Goal: Information Seeking & Learning: Check status

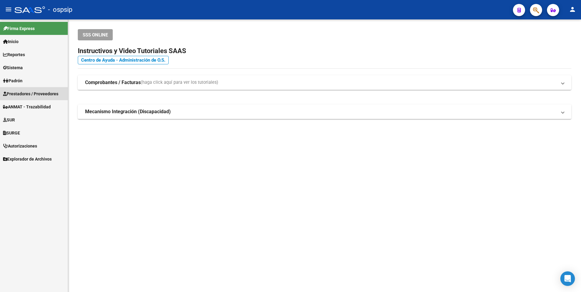
click at [49, 94] on span "Prestadores / Proveedores" at bounding box center [30, 94] width 55 height 7
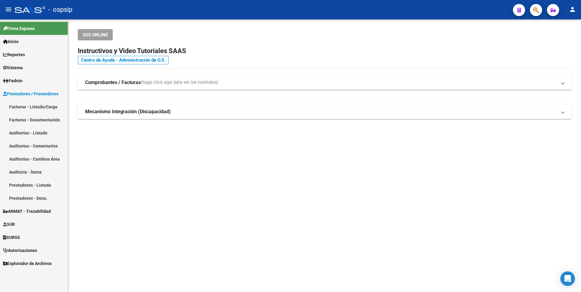
click at [50, 106] on link "Facturas - Listado/Carga" at bounding box center [34, 106] width 68 height 13
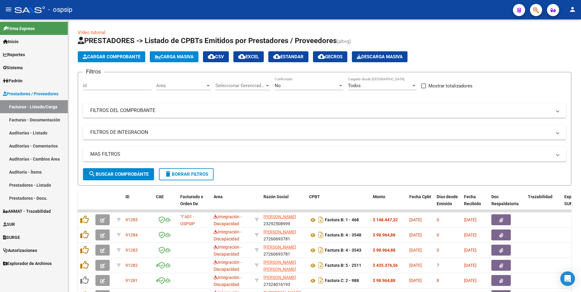
click at [11, 8] on mat-icon "menu" at bounding box center [8, 9] width 7 height 7
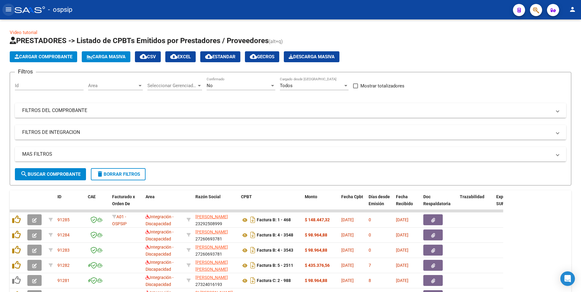
click at [12, 12] on mat-icon "menu" at bounding box center [8, 9] width 7 height 7
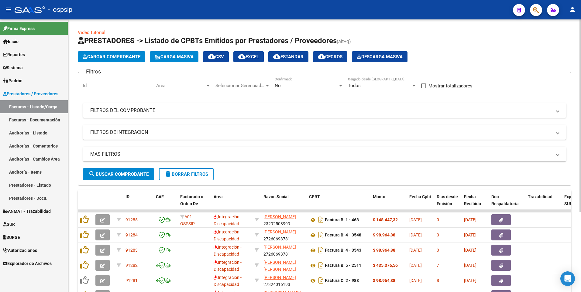
click at [377, 107] on mat-expansion-panel-header "FILTROS DEL COMPROBANTE" at bounding box center [324, 110] width 483 height 15
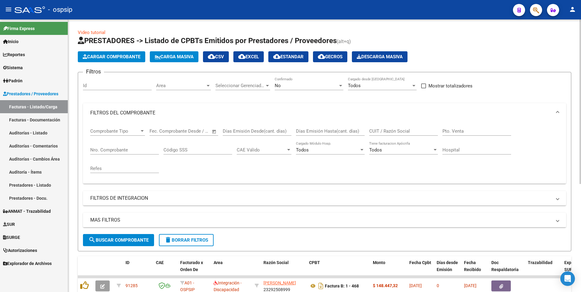
click at [393, 128] on div "CUIT / Razón Social" at bounding box center [403, 129] width 69 height 13
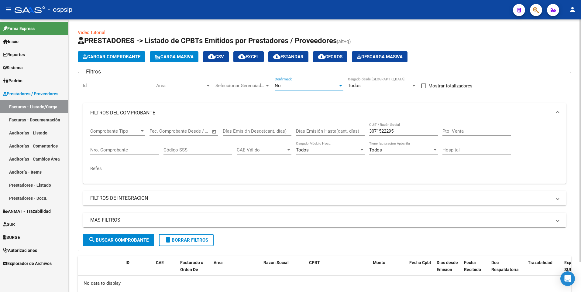
click at [301, 87] on div "No" at bounding box center [306, 85] width 63 height 5
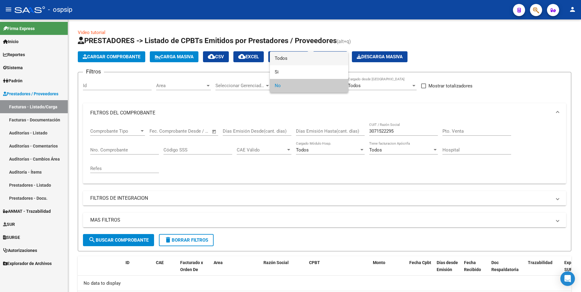
click at [297, 63] on span "Todos" at bounding box center [309, 59] width 69 height 14
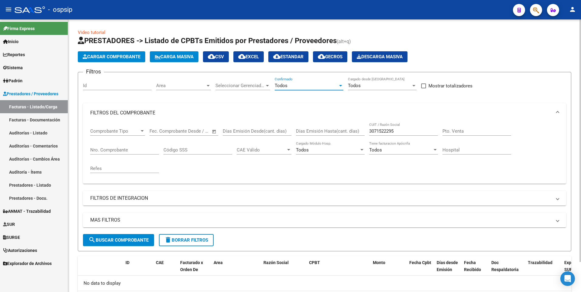
click at [130, 243] on button "search Buscar Comprobante" at bounding box center [118, 240] width 71 height 12
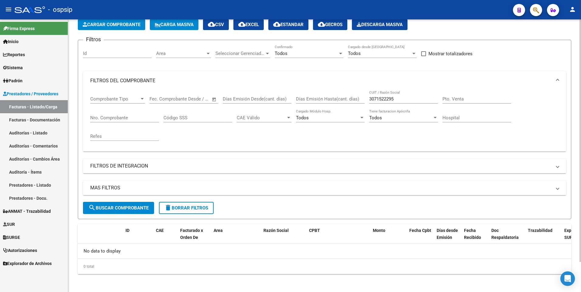
scroll to position [34, 0]
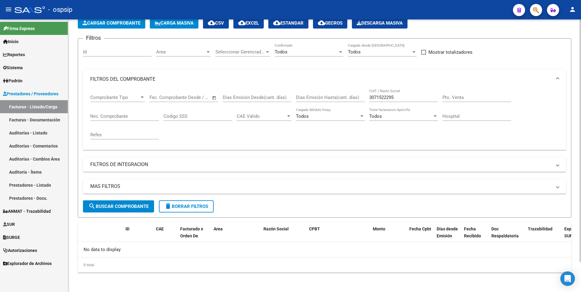
click at [394, 98] on input "3071522295" at bounding box center [403, 97] width 69 height 5
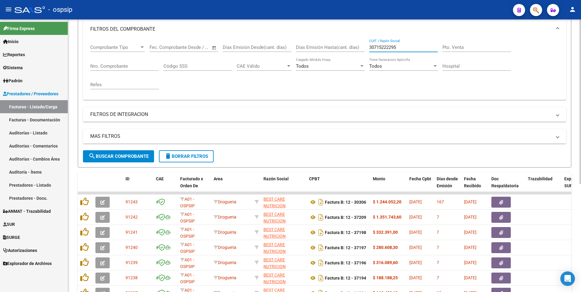
scroll to position [155, 0]
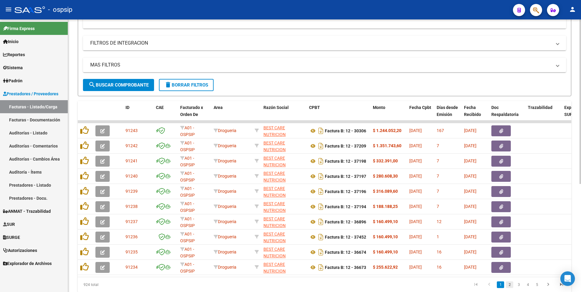
type input "30715222295"
click at [510, 288] on link "2" at bounding box center [509, 285] width 7 height 7
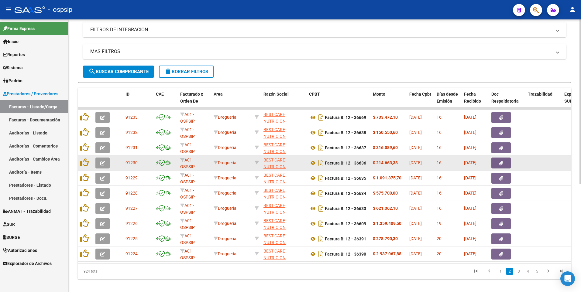
scroll to position [179, 0]
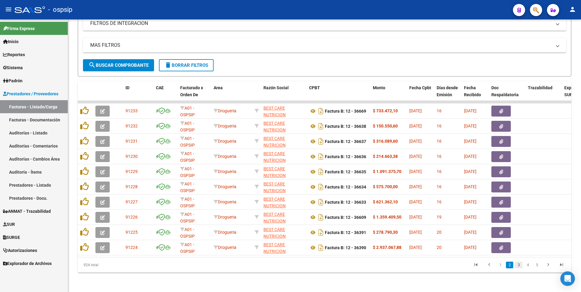
click at [515, 267] on link "3" at bounding box center [518, 265] width 7 height 7
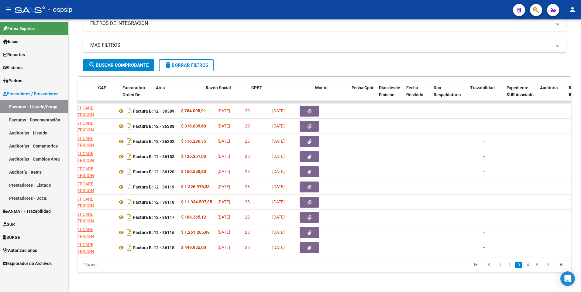
scroll to position [0, 0]
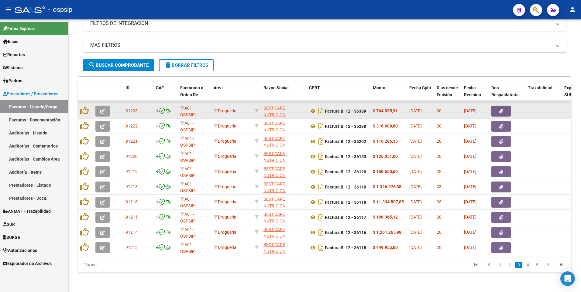
click at [497, 106] on button "button" at bounding box center [500, 111] width 19 height 11
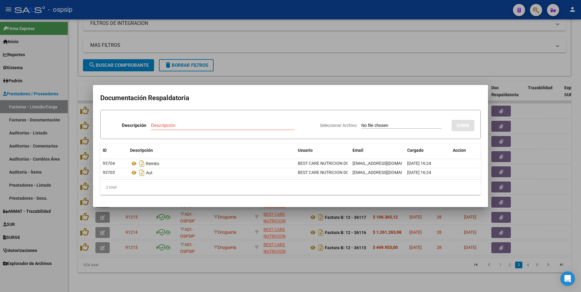
click at [295, 10] on div at bounding box center [290, 146] width 581 height 292
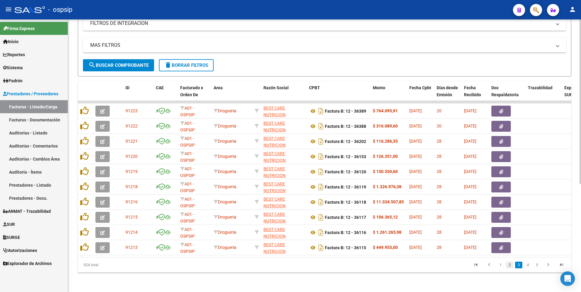
click at [509, 266] on link "2" at bounding box center [509, 265] width 7 height 7
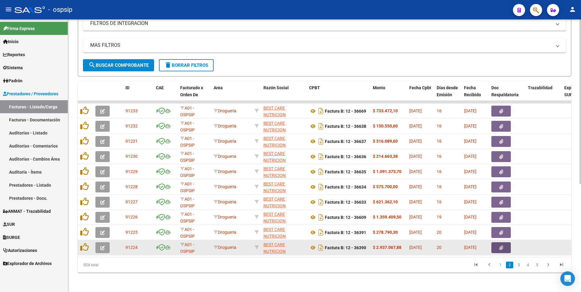
click at [497, 244] on button "button" at bounding box center [500, 247] width 19 height 11
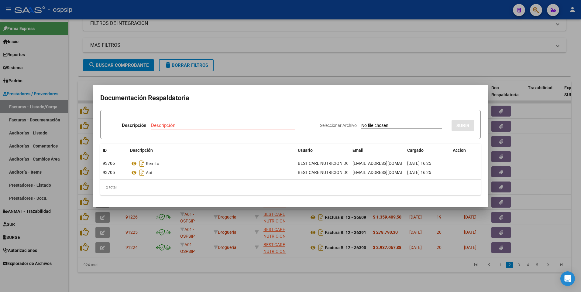
click at [406, 5] on div at bounding box center [290, 146] width 581 height 292
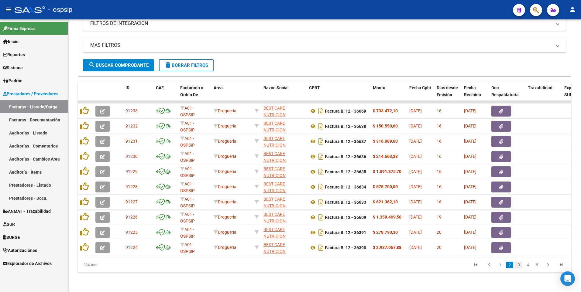
click at [517, 266] on link "3" at bounding box center [518, 265] width 7 height 7
click at [511, 266] on link "2" at bounding box center [509, 265] width 7 height 7
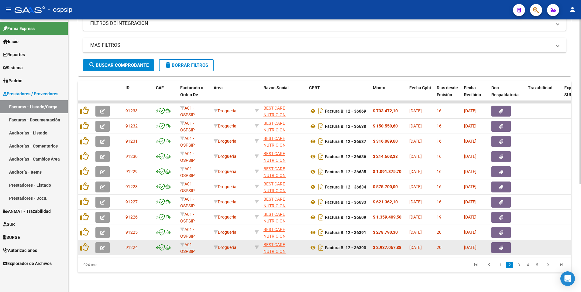
click at [506, 246] on button "button" at bounding box center [500, 247] width 19 height 11
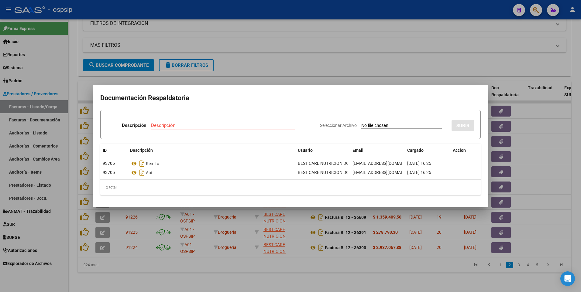
click at [256, 13] on div at bounding box center [290, 146] width 581 height 292
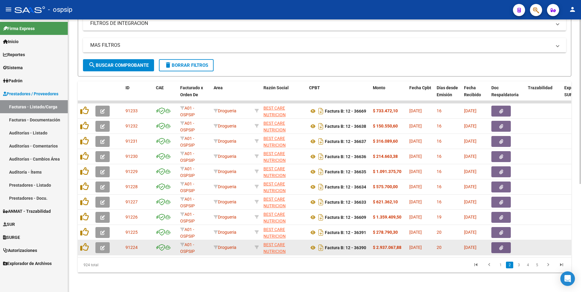
click at [503, 242] on button "button" at bounding box center [500, 247] width 19 height 11
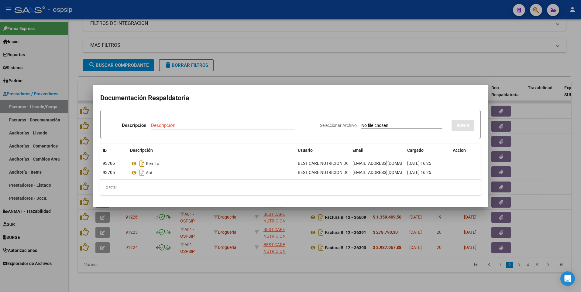
click at [292, 14] on div at bounding box center [290, 146] width 581 height 292
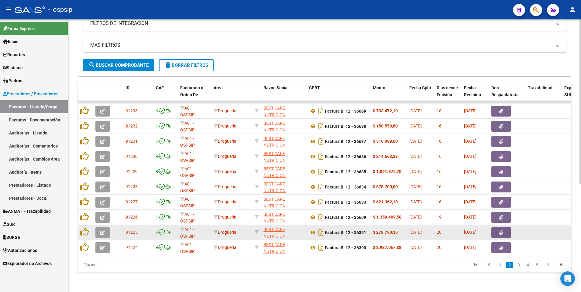
click at [502, 231] on icon "button" at bounding box center [501, 233] width 4 height 5
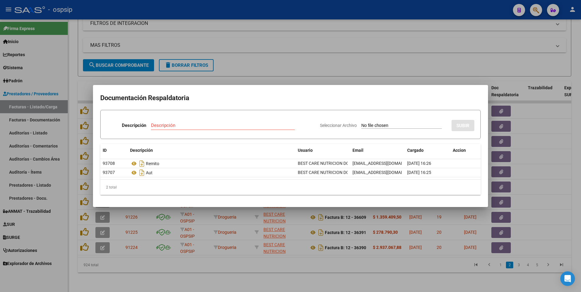
click at [295, 15] on div at bounding box center [290, 146] width 581 height 292
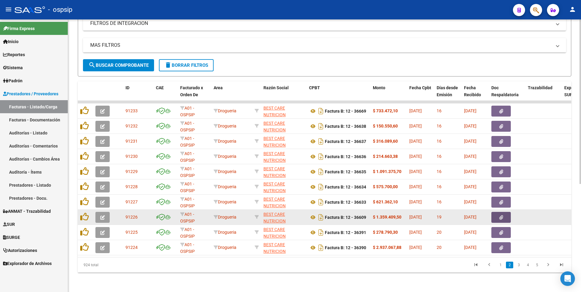
click at [503, 217] on button "button" at bounding box center [500, 217] width 19 height 11
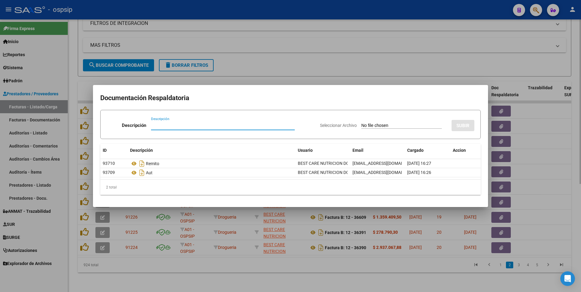
drag, startPoint x: 300, startPoint y: 50, endPoint x: 325, endPoint y: 62, distance: 27.0
click at [301, 51] on div at bounding box center [290, 146] width 581 height 292
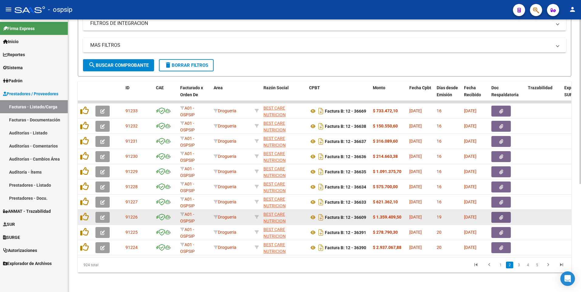
click at [495, 213] on button "button" at bounding box center [500, 217] width 19 height 11
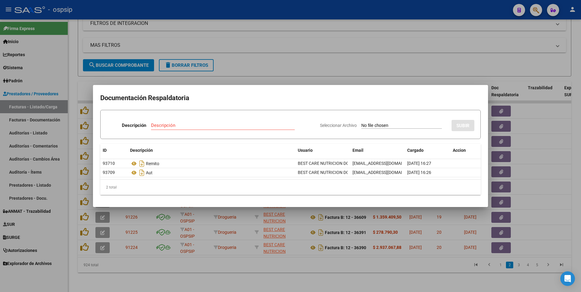
click at [263, 16] on div at bounding box center [290, 146] width 581 height 292
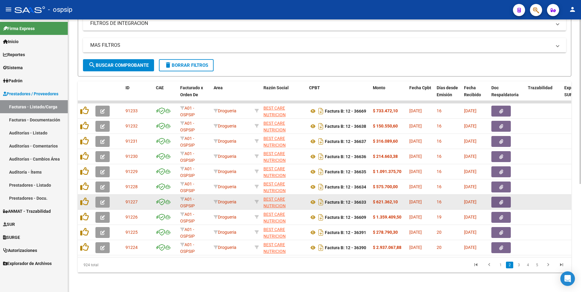
click at [499, 200] on span "button" at bounding box center [501, 202] width 4 height 5
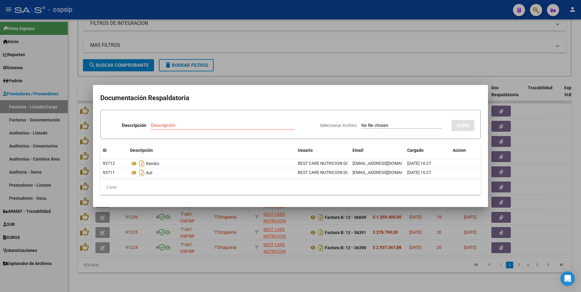
click at [303, 12] on div at bounding box center [290, 146] width 581 height 292
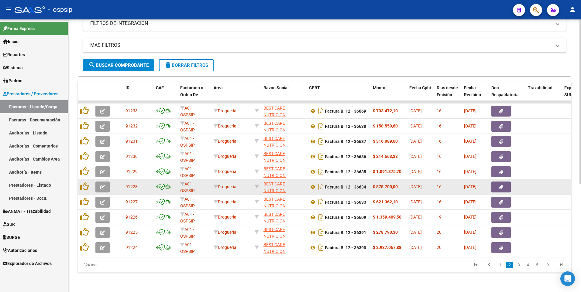
click at [500, 185] on icon "button" at bounding box center [501, 187] width 4 height 5
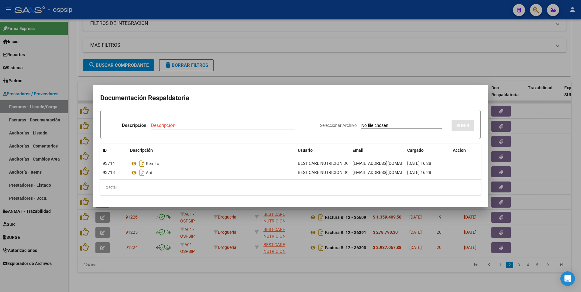
click at [210, 3] on div at bounding box center [290, 146] width 581 height 292
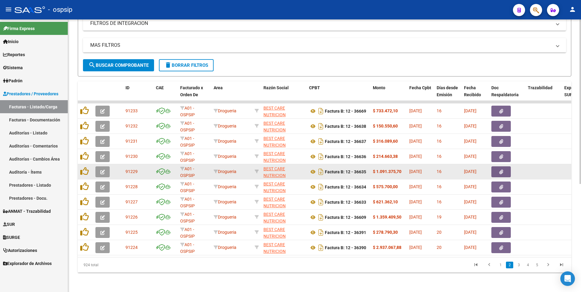
click at [495, 170] on button "button" at bounding box center [500, 171] width 19 height 11
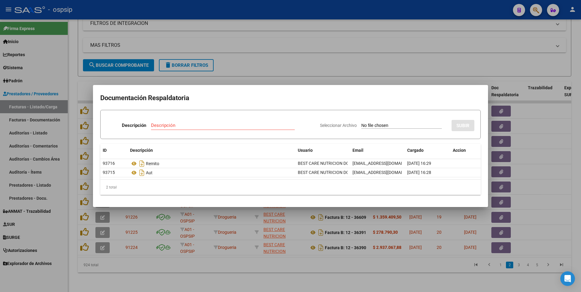
click at [299, 8] on div at bounding box center [290, 146] width 581 height 292
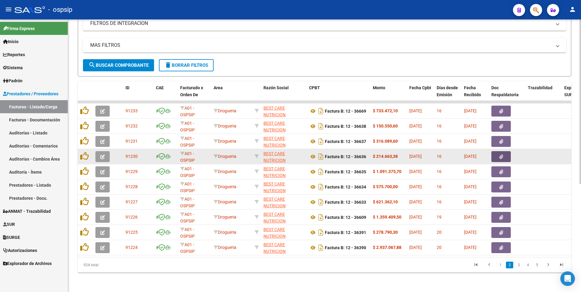
click at [499, 155] on icon "button" at bounding box center [501, 157] width 4 height 5
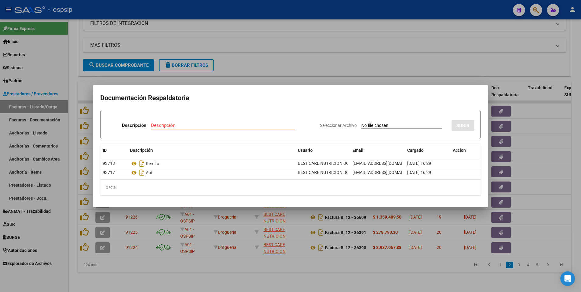
click at [314, 8] on div at bounding box center [290, 146] width 581 height 292
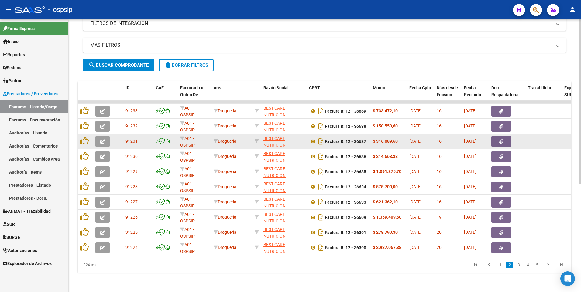
click at [497, 136] on button "button" at bounding box center [500, 141] width 19 height 11
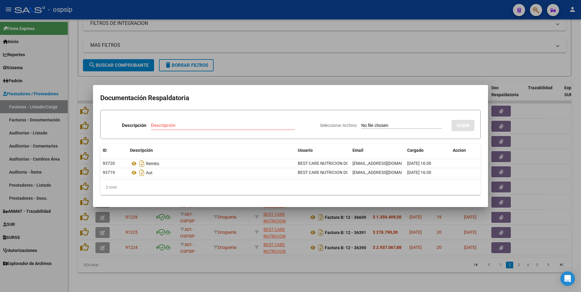
click at [319, 12] on div at bounding box center [290, 146] width 581 height 292
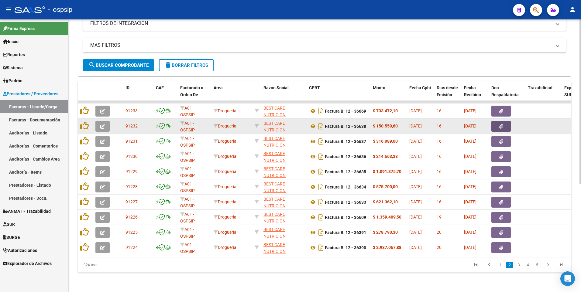
click at [500, 124] on icon "button" at bounding box center [501, 126] width 4 height 5
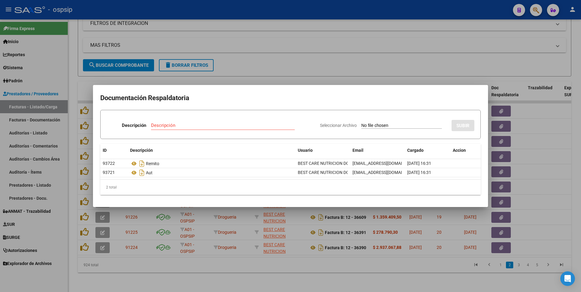
click at [277, 12] on div at bounding box center [290, 146] width 581 height 292
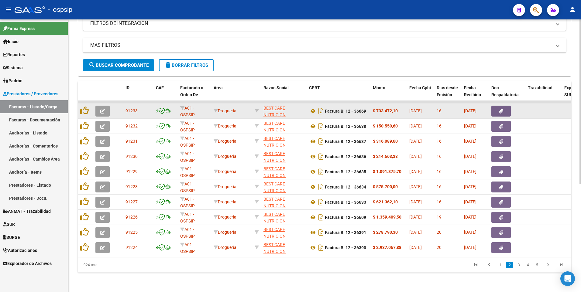
click at [504, 109] on button "button" at bounding box center [500, 111] width 19 height 11
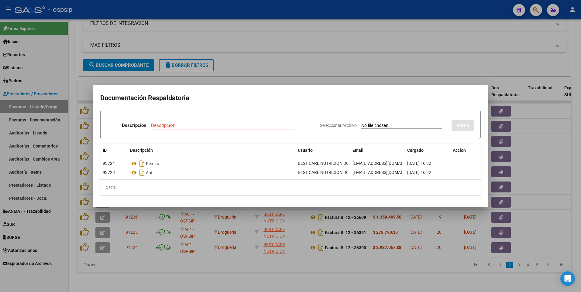
click at [344, 45] on div at bounding box center [290, 146] width 581 height 292
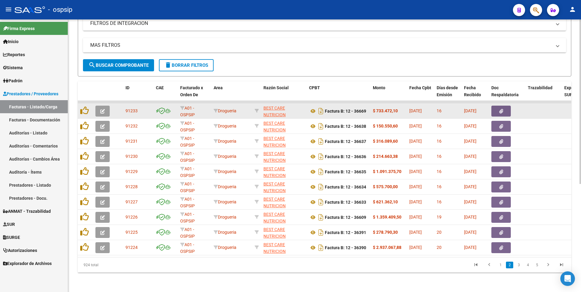
click at [505, 109] on button "button" at bounding box center [500, 111] width 19 height 11
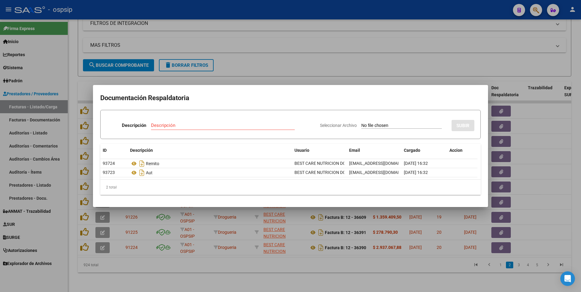
click at [291, 9] on div at bounding box center [290, 146] width 581 height 292
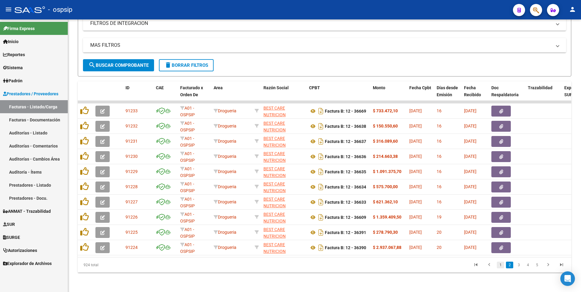
click at [500, 264] on link "1" at bounding box center [500, 265] width 7 height 7
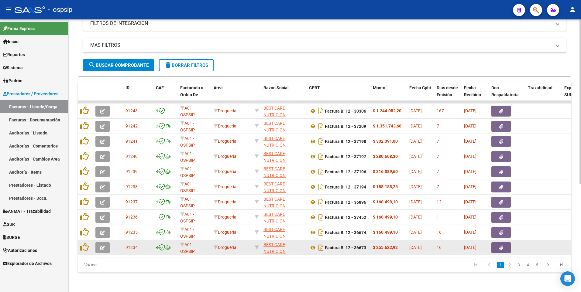
click at [497, 242] on button "button" at bounding box center [500, 247] width 19 height 11
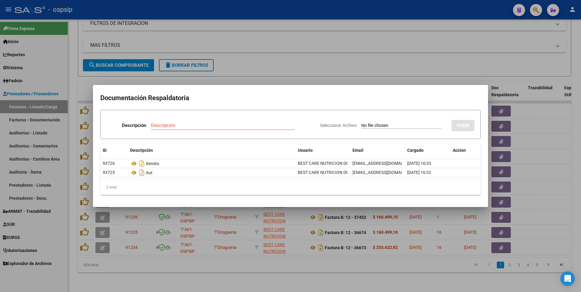
click at [299, 15] on div at bounding box center [290, 146] width 581 height 292
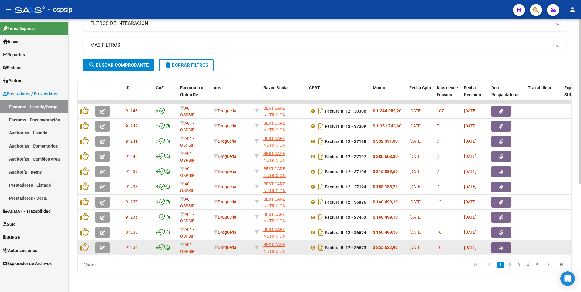
scroll to position [179, 0]
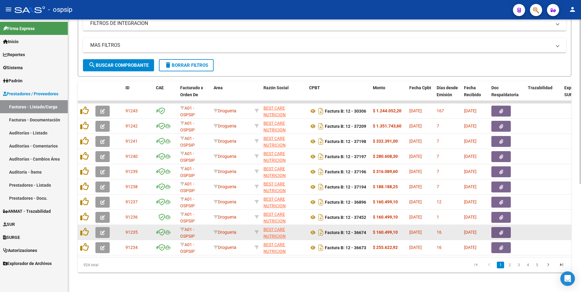
click at [497, 230] on button "button" at bounding box center [500, 232] width 19 height 11
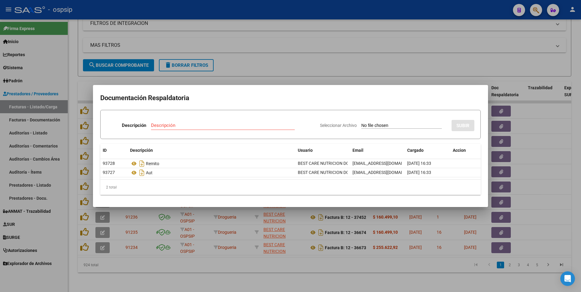
click at [323, 9] on div at bounding box center [290, 146] width 581 height 292
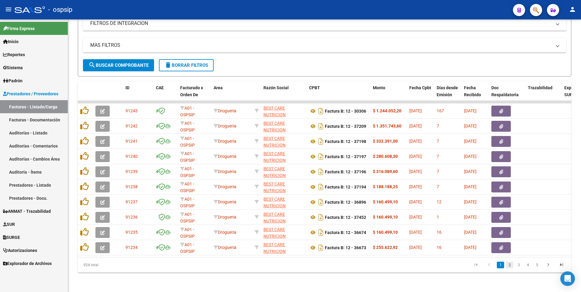
click at [509, 265] on link "2" at bounding box center [509, 265] width 7 height 7
click at [517, 267] on link "3" at bounding box center [518, 265] width 7 height 7
click at [528, 266] on link "4" at bounding box center [527, 265] width 7 height 7
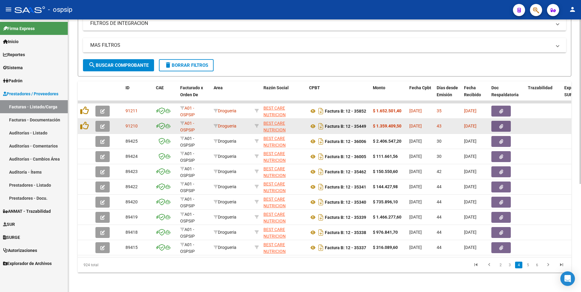
click at [504, 124] on button "button" at bounding box center [500, 126] width 19 height 11
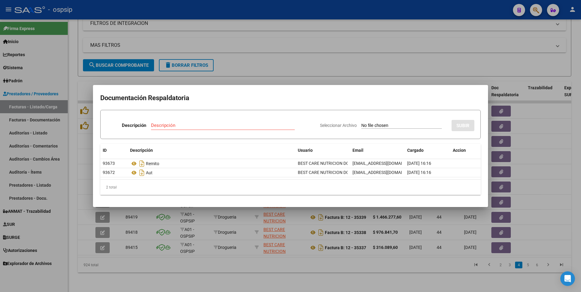
click at [349, 10] on div at bounding box center [290, 146] width 581 height 292
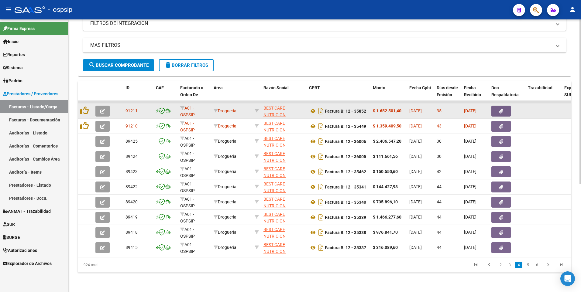
click at [494, 106] on button "button" at bounding box center [500, 111] width 19 height 11
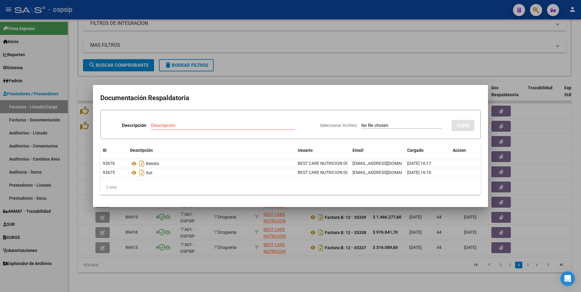
click at [293, 18] on div at bounding box center [290, 146] width 581 height 292
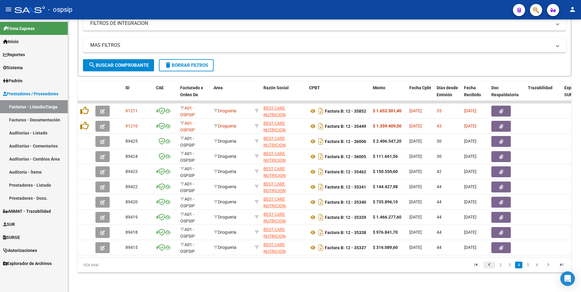
click at [490, 265] on icon "go to previous page" at bounding box center [489, 265] width 8 height 7
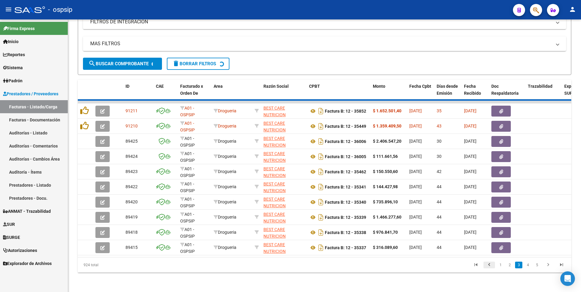
click at [490, 265] on div "924 total 1 2 3 4 5" at bounding box center [324, 265] width 493 height 15
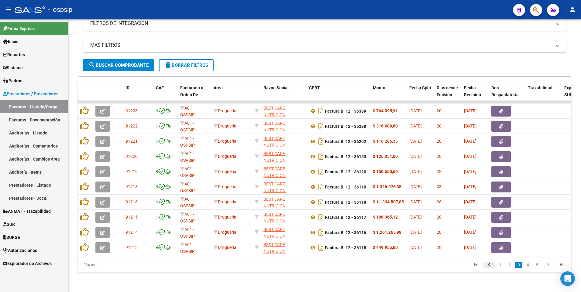
click at [490, 265] on icon "go to previous page" at bounding box center [489, 265] width 8 height 7
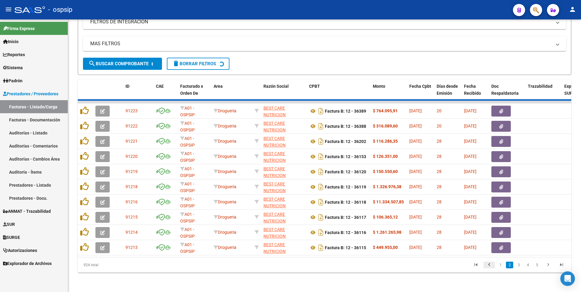
click at [490, 265] on div "924 total 1 2 3 4 5" at bounding box center [324, 265] width 493 height 15
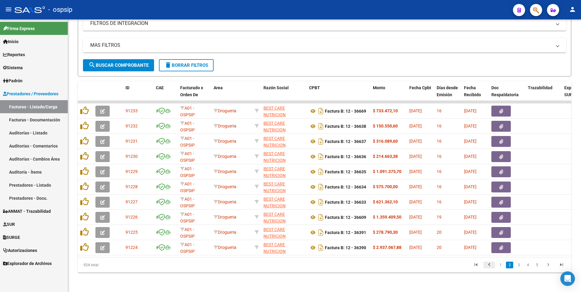
click at [490, 265] on icon "go to previous page" at bounding box center [489, 265] width 8 height 7
click at [432, 266] on datatable-pager "1 2 3 4 5" at bounding box center [373, 265] width 390 height 10
click at [509, 266] on link "2" at bounding box center [509, 265] width 7 height 7
click at [518, 267] on link "3" at bounding box center [518, 265] width 7 height 7
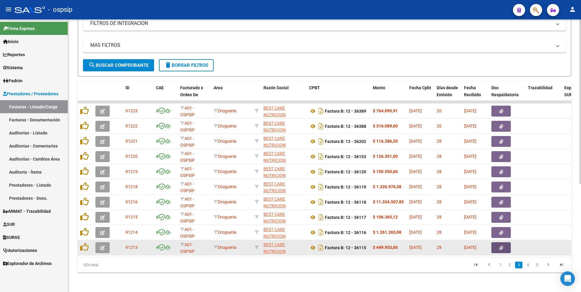
click at [504, 242] on button "button" at bounding box center [500, 247] width 19 height 11
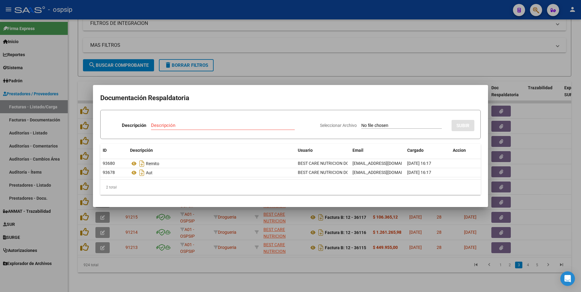
click at [251, 11] on div at bounding box center [290, 146] width 581 height 292
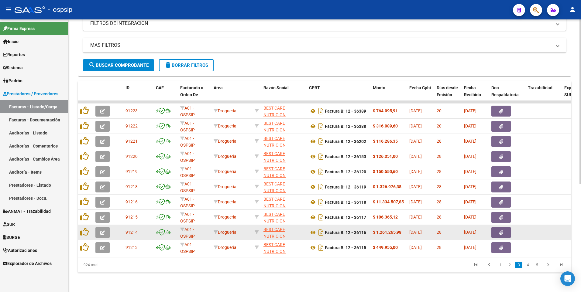
click at [494, 227] on button "button" at bounding box center [500, 232] width 19 height 11
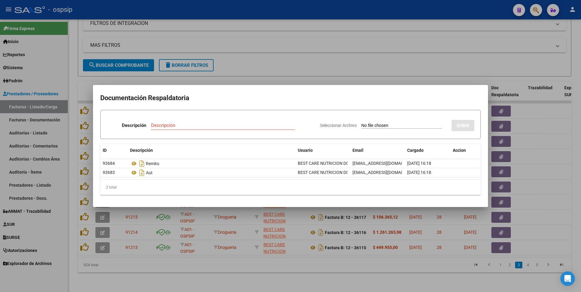
click at [342, 6] on div at bounding box center [290, 146] width 581 height 292
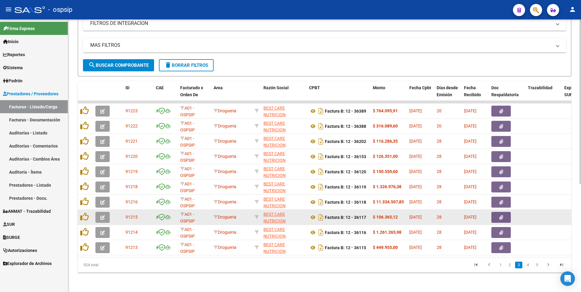
click at [500, 215] on icon "button" at bounding box center [501, 217] width 4 height 5
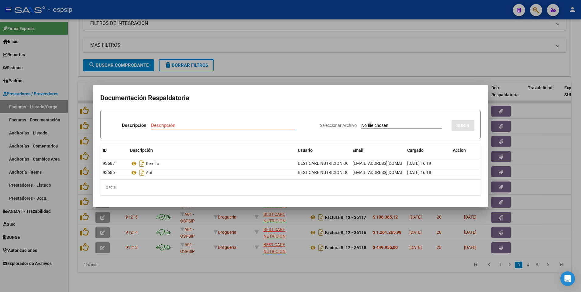
click at [295, 6] on div at bounding box center [290, 146] width 581 height 292
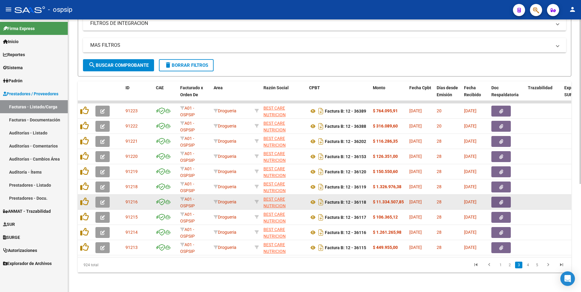
click at [496, 198] on button "button" at bounding box center [500, 202] width 19 height 11
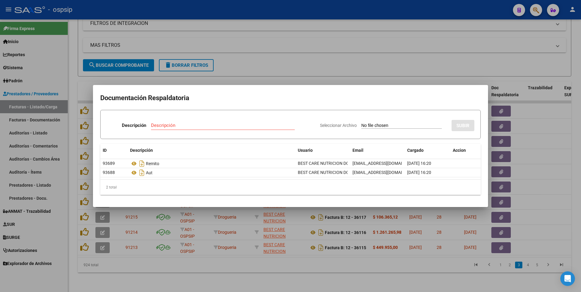
click at [254, 14] on div at bounding box center [290, 146] width 581 height 292
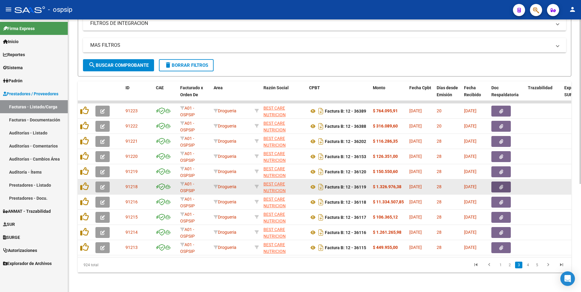
click at [495, 184] on button "button" at bounding box center [500, 187] width 19 height 11
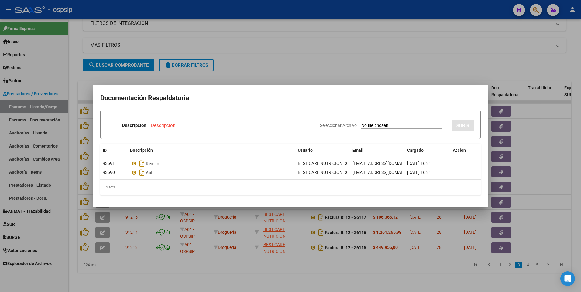
click at [190, 8] on div at bounding box center [290, 146] width 581 height 292
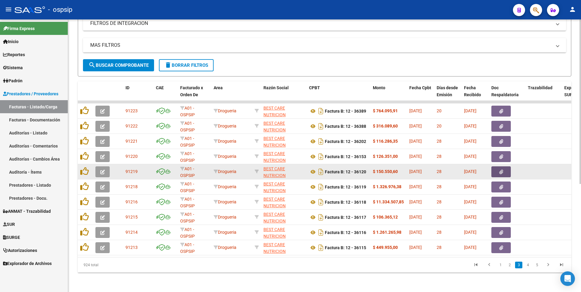
click at [498, 166] on button "button" at bounding box center [500, 171] width 19 height 11
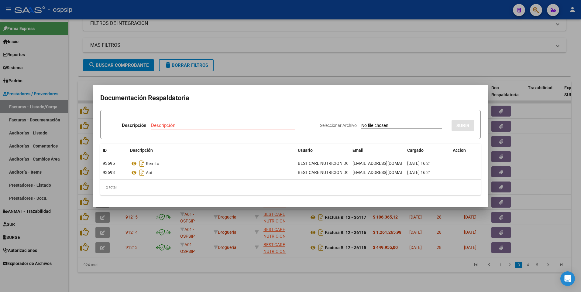
click at [297, 8] on div at bounding box center [290, 146] width 581 height 292
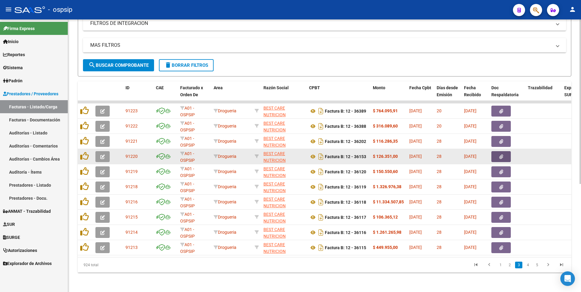
click at [506, 153] on button "button" at bounding box center [500, 156] width 19 height 11
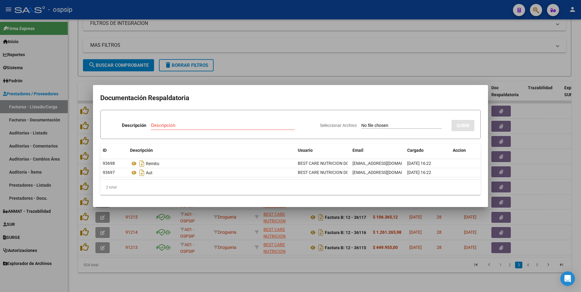
click at [289, 18] on div at bounding box center [290, 146] width 581 height 292
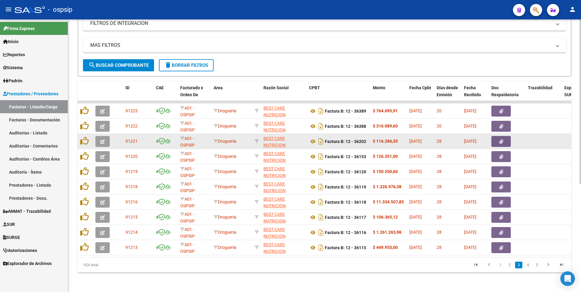
click at [497, 140] on button "button" at bounding box center [500, 141] width 19 height 11
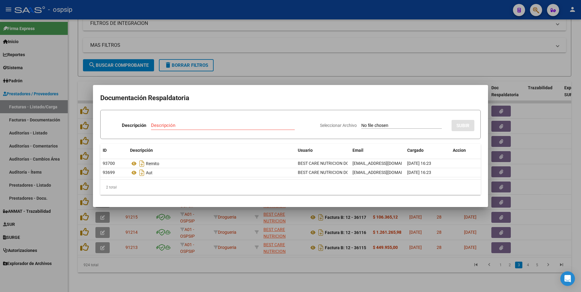
click at [265, 9] on div at bounding box center [290, 146] width 581 height 292
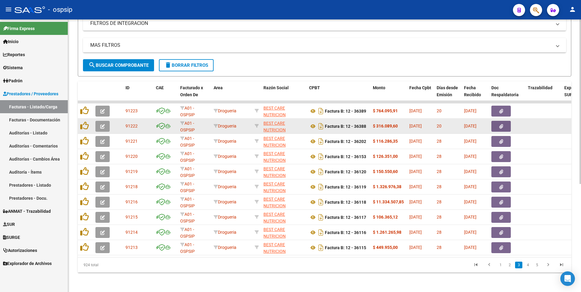
click at [506, 122] on button "button" at bounding box center [500, 126] width 19 height 11
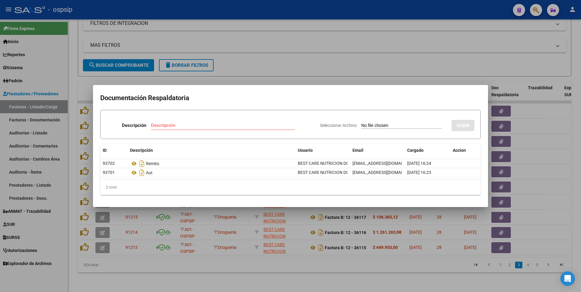
click at [417, 8] on div at bounding box center [290, 146] width 581 height 292
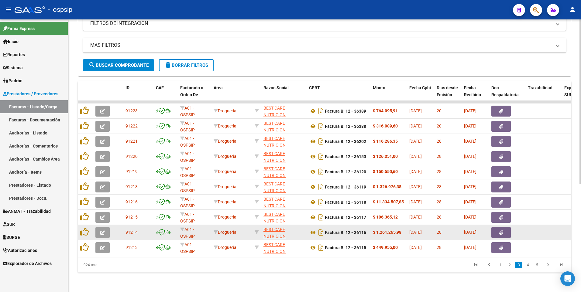
click at [500, 231] on icon "button" at bounding box center [501, 233] width 4 height 5
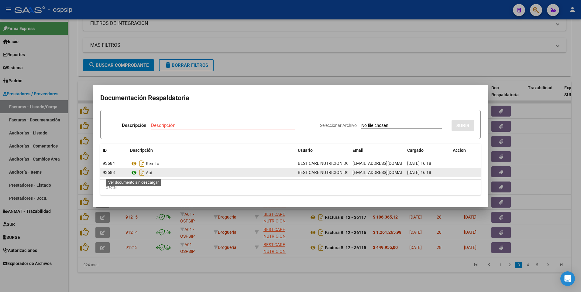
click at [135, 174] on icon at bounding box center [134, 172] width 8 height 7
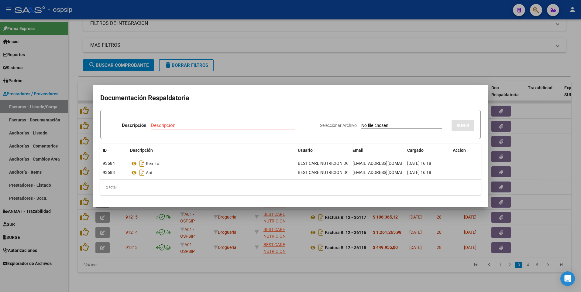
click at [365, 6] on div at bounding box center [290, 146] width 581 height 292
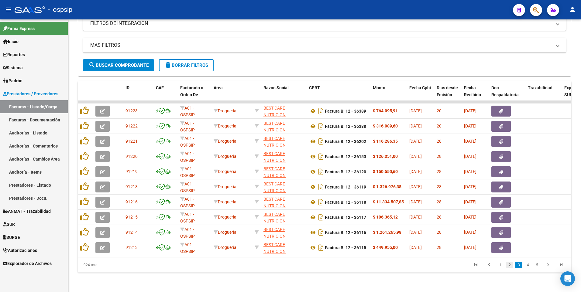
click at [508, 267] on link "2" at bounding box center [509, 265] width 7 height 7
click at [502, 266] on link "1" at bounding box center [500, 265] width 7 height 7
click at [519, 263] on link "3" at bounding box center [518, 265] width 7 height 7
click at [525, 266] on link "4" at bounding box center [527, 265] width 7 height 7
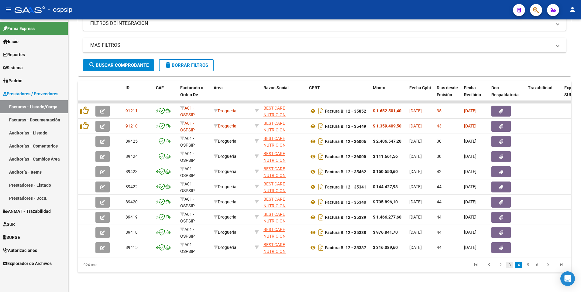
click at [508, 267] on link "3" at bounding box center [509, 265] width 7 height 7
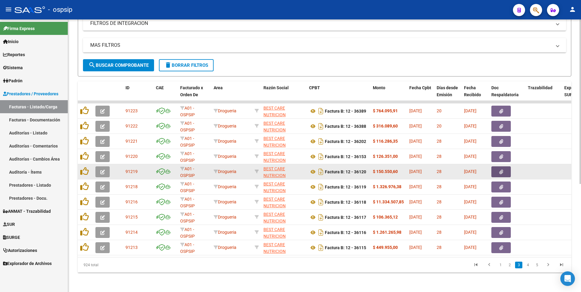
click at [494, 169] on button "button" at bounding box center [500, 171] width 19 height 11
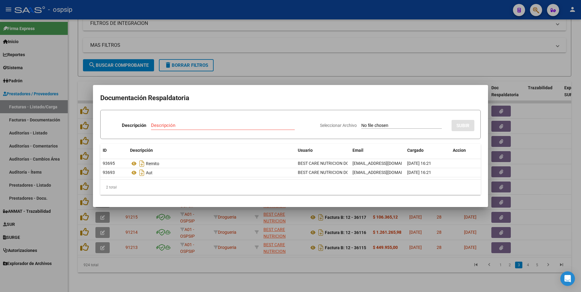
click at [282, 15] on div at bounding box center [290, 146] width 581 height 292
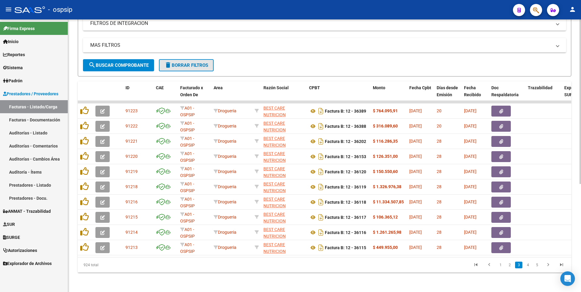
click at [193, 59] on button "delete Borrar Filtros" at bounding box center [186, 65] width 55 height 12
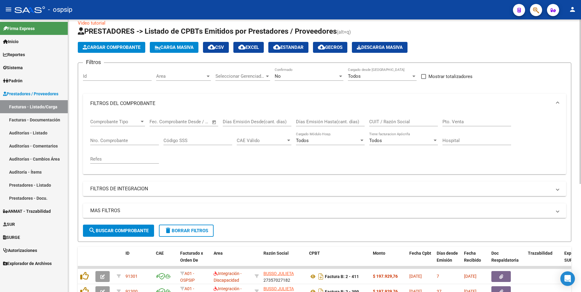
scroll to position [0, 0]
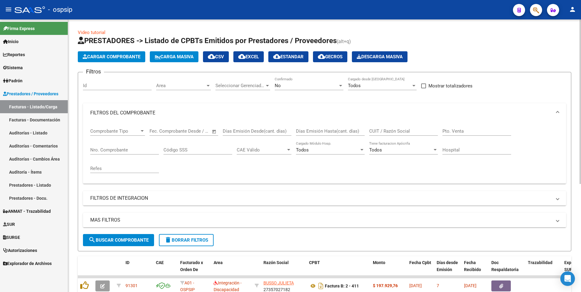
click at [121, 55] on span "Cargar Comprobante" at bounding box center [112, 56] width 58 height 5
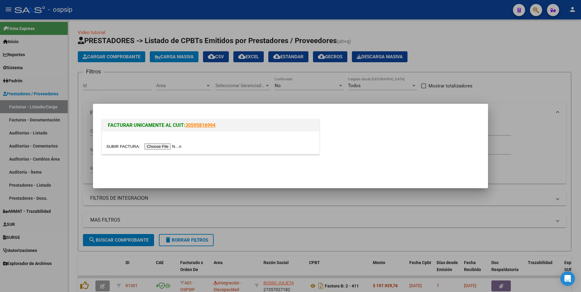
click at [159, 147] on input "file" at bounding box center [144, 146] width 77 height 6
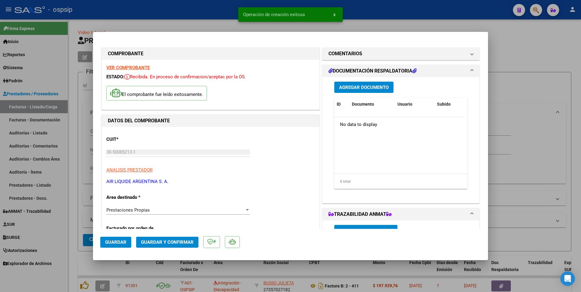
click at [127, 240] on button "Guardar" at bounding box center [115, 242] width 31 height 11
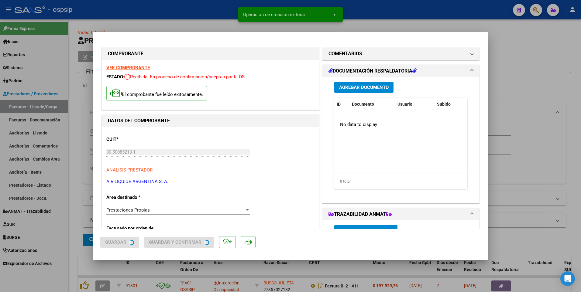
click at [186, 19] on div at bounding box center [290, 146] width 581 height 292
type input "$ 0,00"
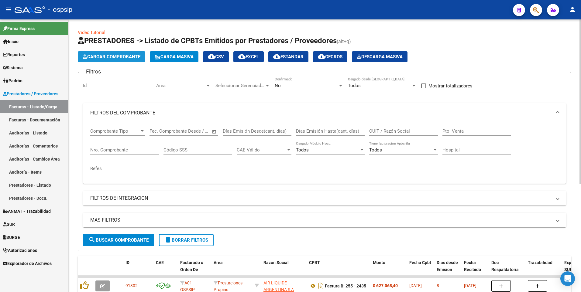
click at [119, 59] on span "Cargar Comprobante" at bounding box center [112, 56] width 58 height 5
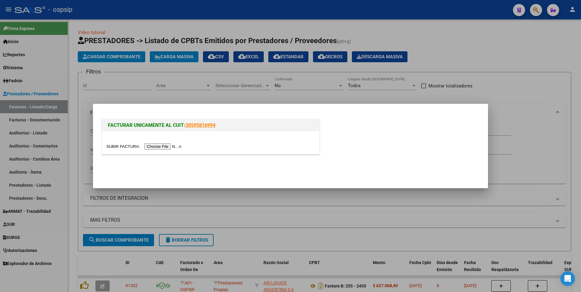
click at [155, 148] on input "file" at bounding box center [144, 146] width 77 height 6
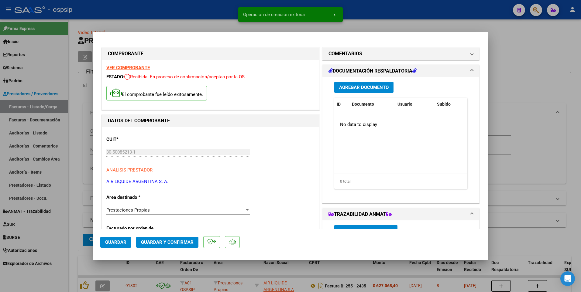
click at [118, 242] on span "Guardar" at bounding box center [115, 242] width 21 height 5
click at [186, 10] on div at bounding box center [290, 146] width 581 height 292
type input "$ 0,00"
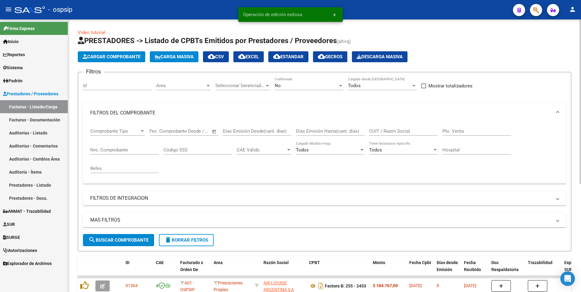
scroll to position [30, 0]
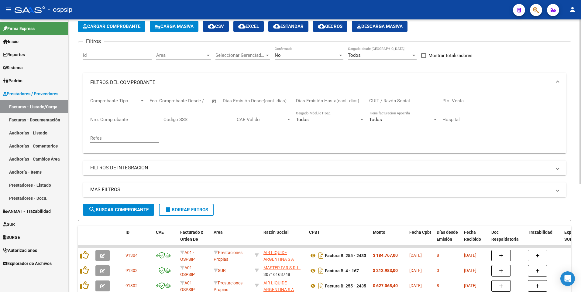
click at [125, 27] on span "Cargar Comprobante" at bounding box center [112, 26] width 58 height 5
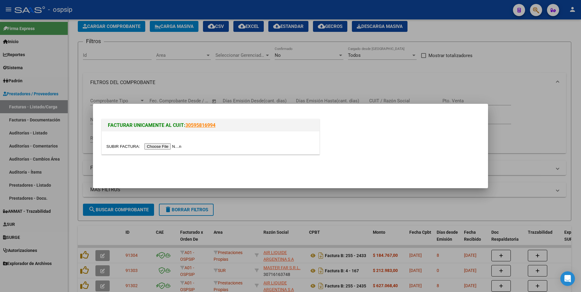
click at [162, 145] on input "file" at bounding box center [144, 146] width 77 height 6
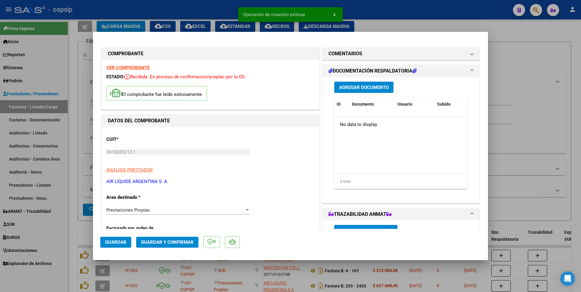
click at [127, 244] on button "Guardar" at bounding box center [115, 242] width 31 height 11
click at [225, 9] on div at bounding box center [290, 146] width 581 height 292
type input "$ 0,00"
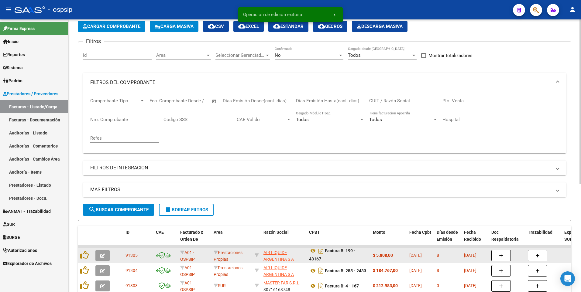
scroll to position [4, 0]
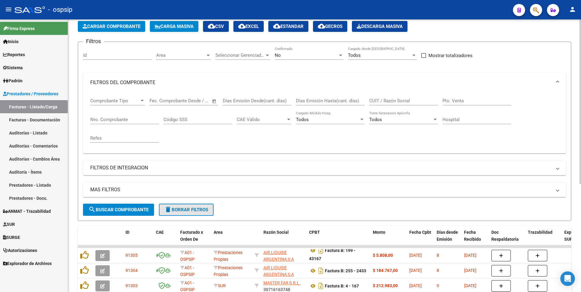
click at [176, 210] on span "delete Borrar Filtros" at bounding box center [186, 209] width 44 height 5
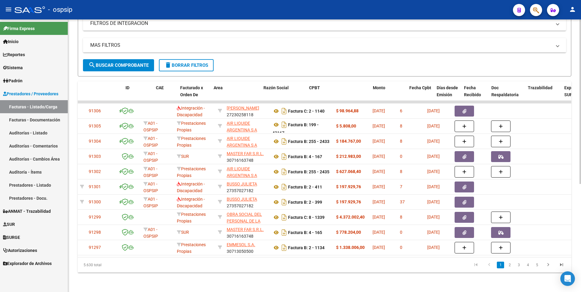
scroll to position [0, 0]
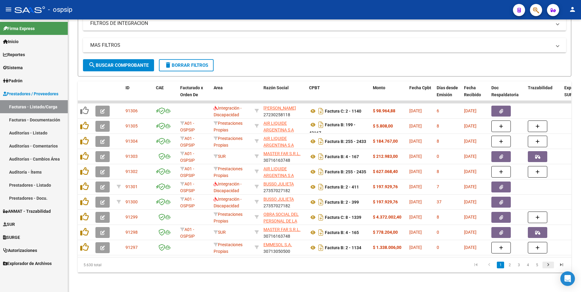
click at [548, 265] on icon "go to next page" at bounding box center [548, 265] width 8 height 7
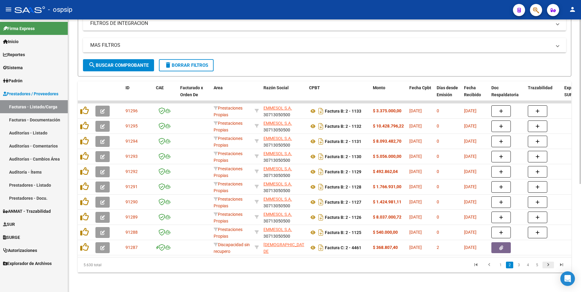
click at [548, 263] on icon "go to next page" at bounding box center [548, 265] width 8 height 7
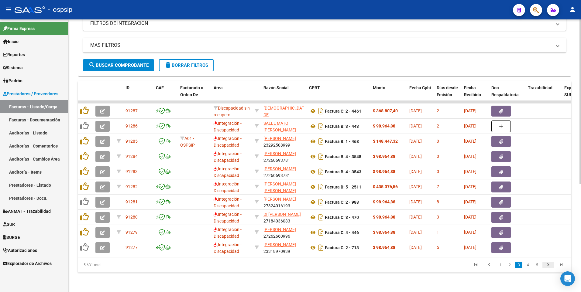
click at [546, 264] on icon "go to next page" at bounding box center [548, 265] width 8 height 7
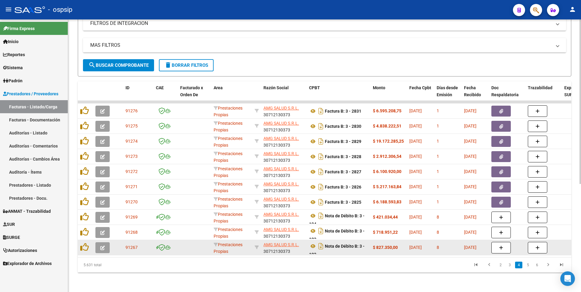
scroll to position [4, 0]
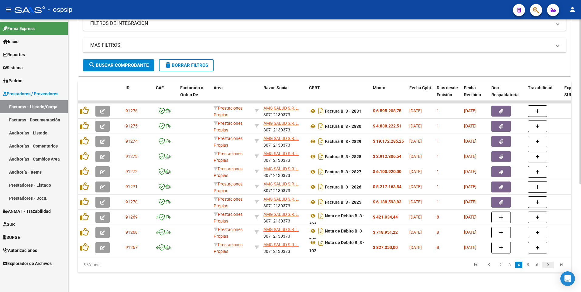
click at [550, 266] on icon "go to next page" at bounding box center [548, 265] width 8 height 7
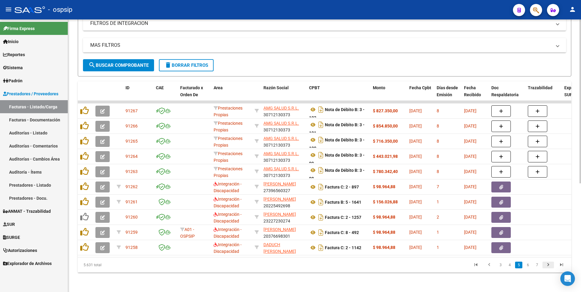
scroll to position [0, 0]
click at [545, 266] on icon "go to next page" at bounding box center [548, 265] width 8 height 7
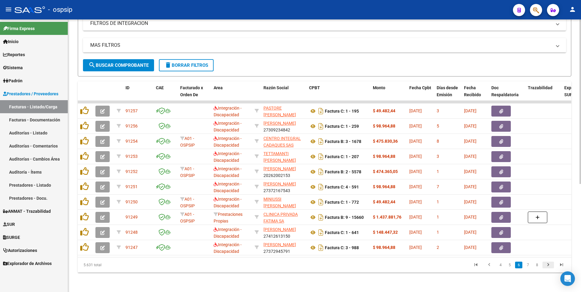
click at [548, 266] on icon "go to next page" at bounding box center [548, 265] width 8 height 7
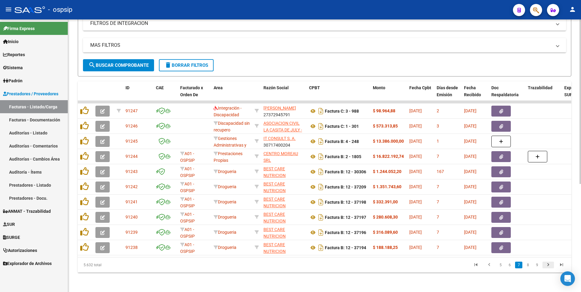
click at [546, 266] on icon "go to next page" at bounding box center [548, 265] width 8 height 7
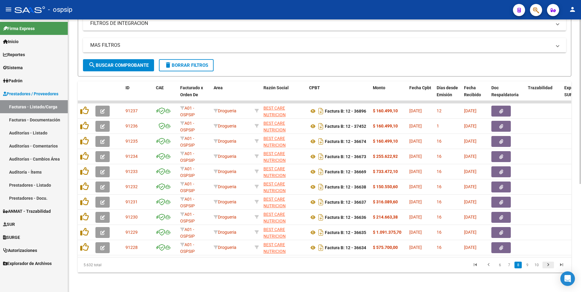
click at [547, 265] on icon "go to next page" at bounding box center [548, 265] width 8 height 7
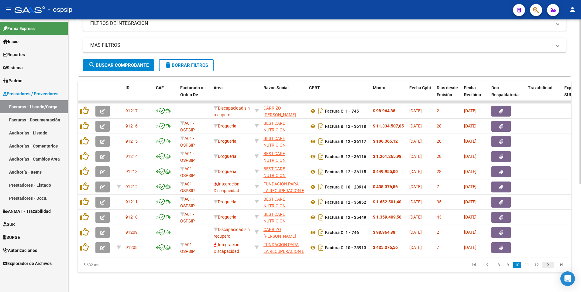
click at [548, 264] on icon "go to next page" at bounding box center [548, 265] width 8 height 7
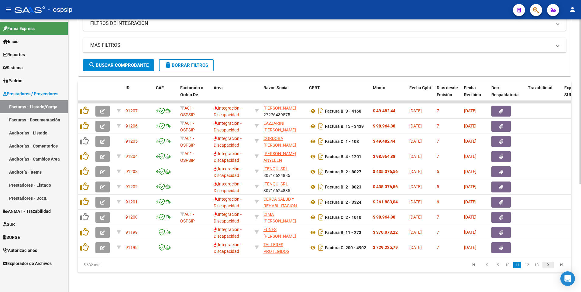
click at [548, 264] on icon "go to next page" at bounding box center [548, 265] width 8 height 7
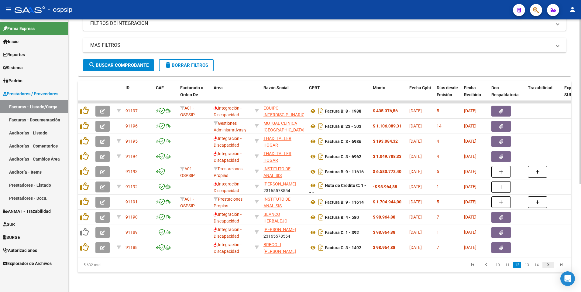
click at [547, 266] on icon "go to next page" at bounding box center [548, 265] width 8 height 7
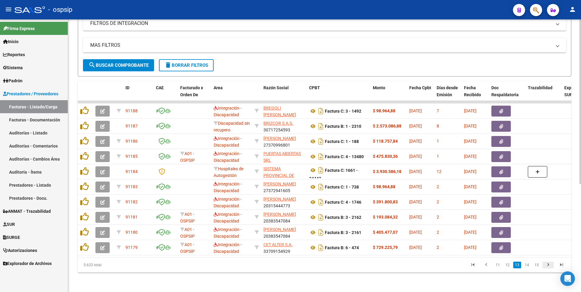
click at [550, 265] on icon "go to next page" at bounding box center [548, 265] width 8 height 7
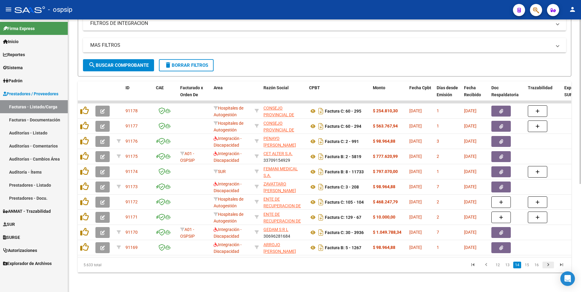
click at [548, 265] on icon "go to next page" at bounding box center [548, 265] width 8 height 7
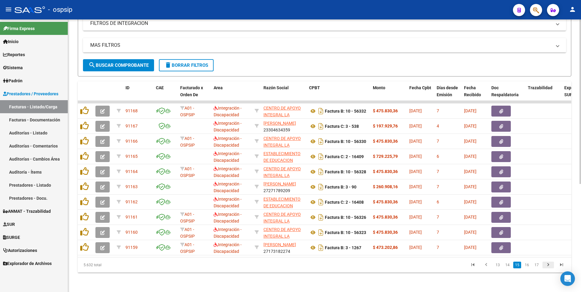
click at [548, 265] on icon "go to next page" at bounding box center [548, 265] width 8 height 7
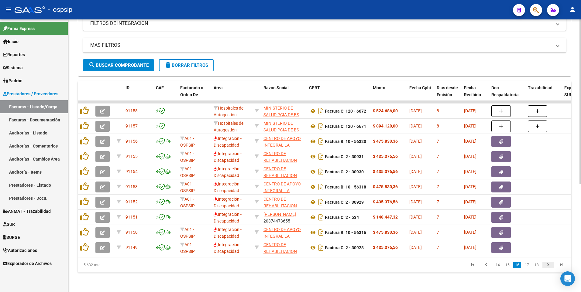
click at [548, 267] on icon "go to next page" at bounding box center [548, 265] width 8 height 7
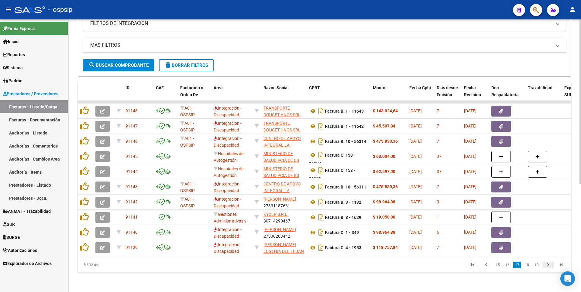
click at [544, 265] on icon "go to next page" at bounding box center [548, 265] width 8 height 7
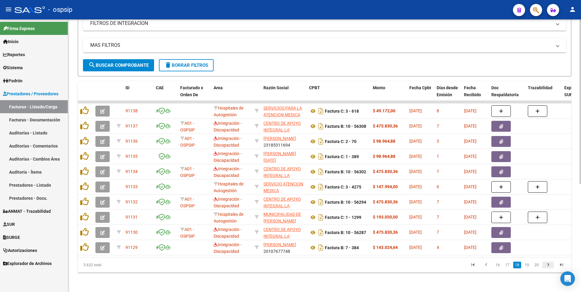
click at [548, 266] on icon "go to next page" at bounding box center [548, 265] width 8 height 7
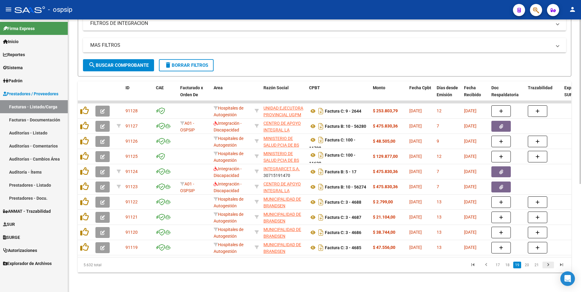
click at [547, 265] on icon "go to next page" at bounding box center [548, 265] width 8 height 7
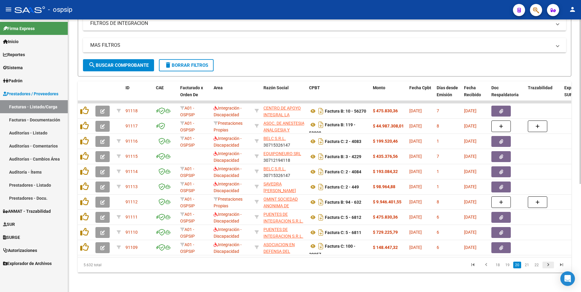
click at [550, 265] on icon "go to next page" at bounding box center [548, 265] width 8 height 7
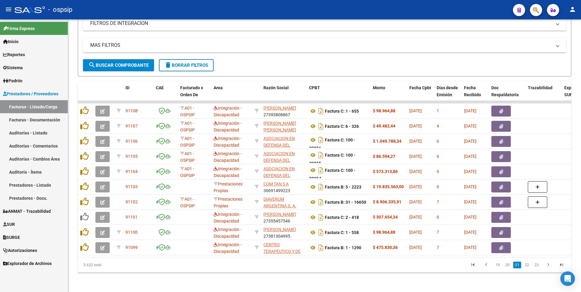
click at [222, 14] on div "- ospsip" at bounding box center [261, 9] width 493 height 13
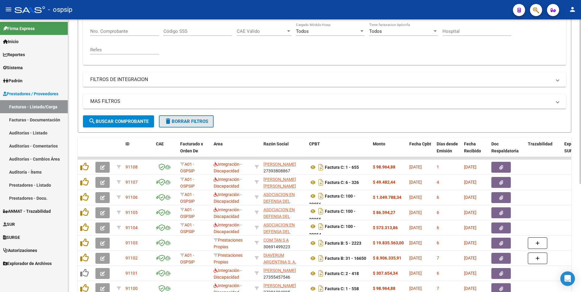
click at [191, 120] on span "delete Borrar Filtros" at bounding box center [186, 121] width 44 height 5
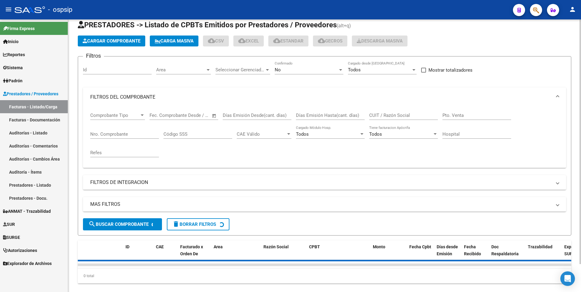
scroll to position [1, 0]
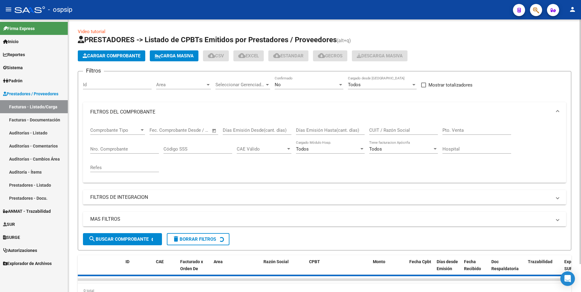
click at [388, 131] on input "CUIT / Razón Social" at bounding box center [403, 130] width 69 height 5
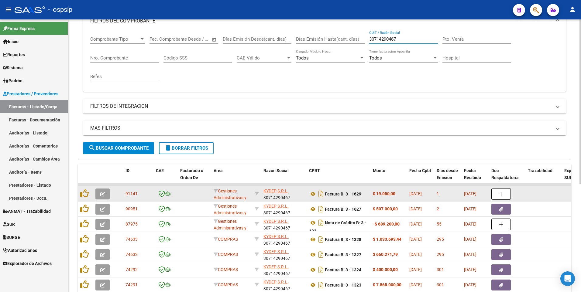
scroll to position [153, 0]
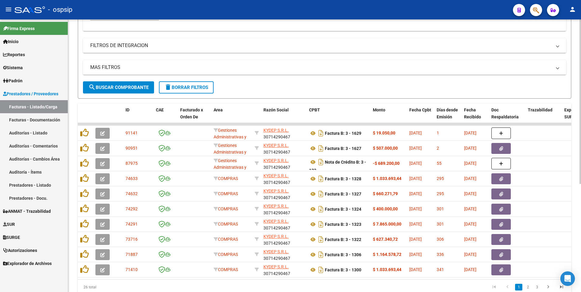
type input "30714290467"
click at [198, 13] on div "- ospsip" at bounding box center [261, 9] width 493 height 13
click at [213, 8] on div "- ospsip" at bounding box center [261, 9] width 493 height 13
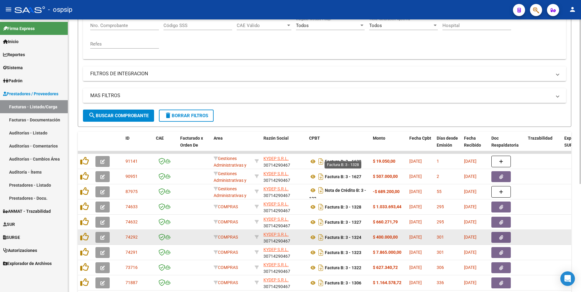
scroll to position [179, 0]
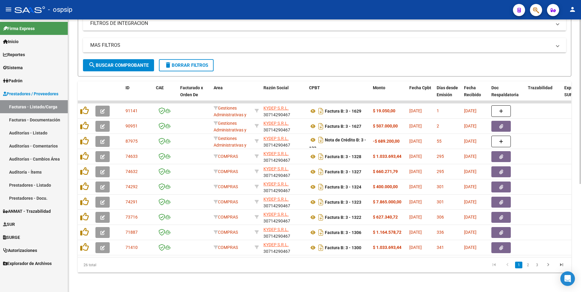
click at [248, 15] on div "- ospsip" at bounding box center [261, 9] width 493 height 13
drag, startPoint x: 168, startPoint y: 61, endPoint x: 185, endPoint y: 66, distance: 17.6
click at [168, 61] on mat-icon "delete" at bounding box center [167, 64] width 7 height 7
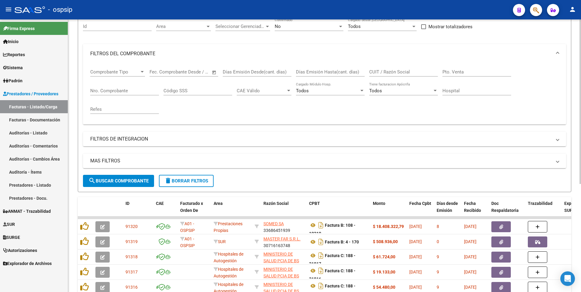
scroll to position [58, 0]
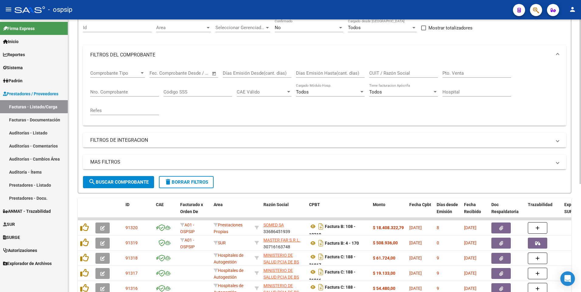
click at [383, 74] on input "CUIT / Razón Social" at bounding box center [403, 72] width 69 height 5
type input "3"
click at [119, 90] on input "Nro. Comprobante" at bounding box center [124, 91] width 69 height 5
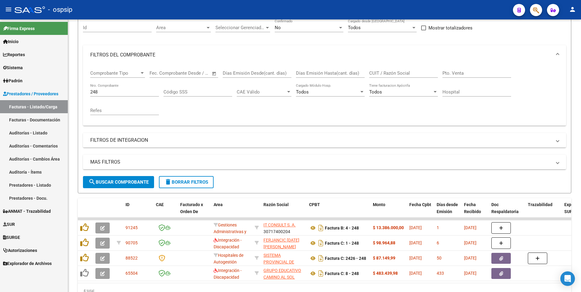
click at [168, 8] on div "- ospsip" at bounding box center [261, 9] width 493 height 13
click at [111, 90] on input "248" at bounding box center [124, 91] width 69 height 5
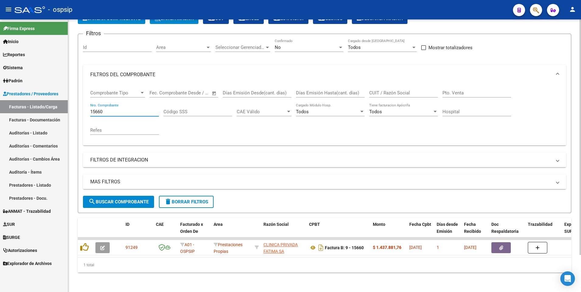
scroll to position [43, 0]
click at [108, 109] on input "15660" at bounding box center [124, 111] width 69 height 5
type input "1805"
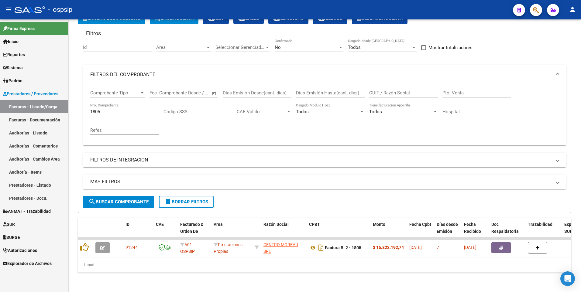
click at [247, 12] on div "- ospsip" at bounding box center [261, 9] width 493 height 13
click at [194, 200] on button "delete Borrar Filtros" at bounding box center [186, 202] width 55 height 12
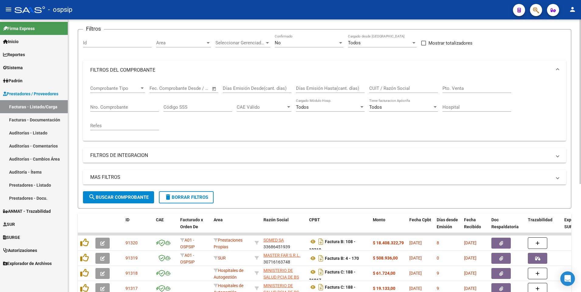
click at [379, 89] on input "CUIT / Razón Social" at bounding box center [403, 88] width 69 height 5
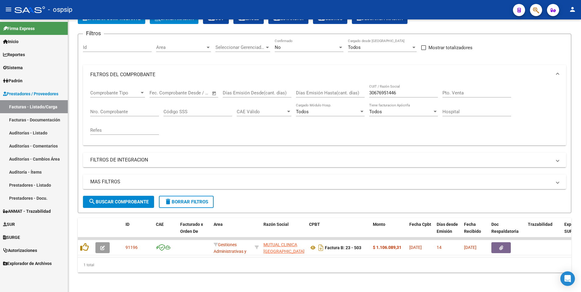
click at [227, 15] on div "- ospsip" at bounding box center [261, 9] width 493 height 13
click at [401, 90] on input "30676951446" at bounding box center [403, 92] width 69 height 5
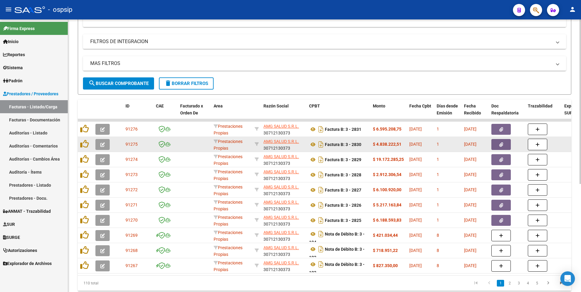
scroll to position [179, 0]
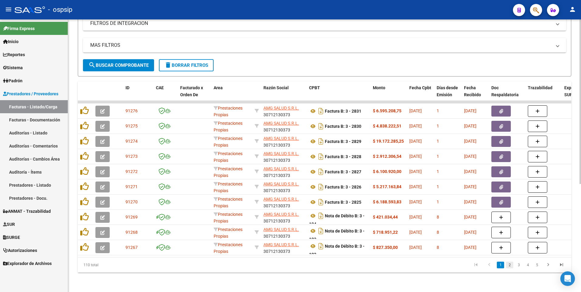
click at [511, 266] on link "2" at bounding box center [509, 265] width 7 height 7
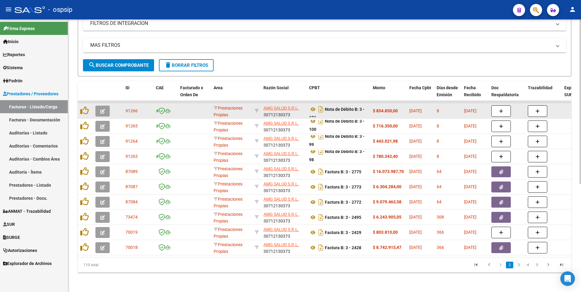
scroll to position [4, 0]
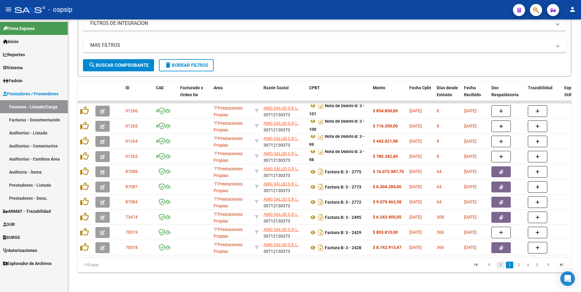
click at [500, 267] on link "1" at bounding box center [500, 265] width 7 height 7
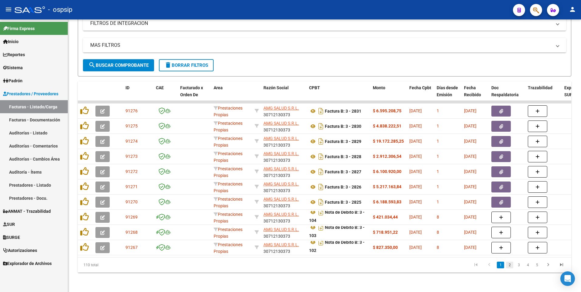
click at [507, 267] on link "2" at bounding box center [509, 265] width 7 height 7
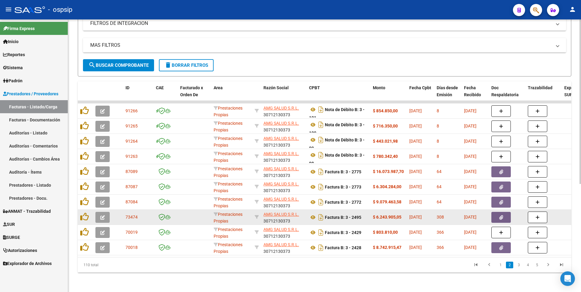
scroll to position [0, 0]
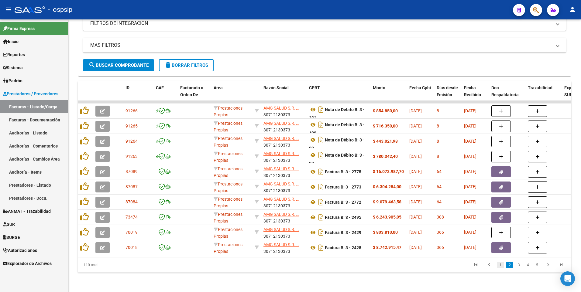
click at [500, 266] on link "1" at bounding box center [500, 265] width 7 height 7
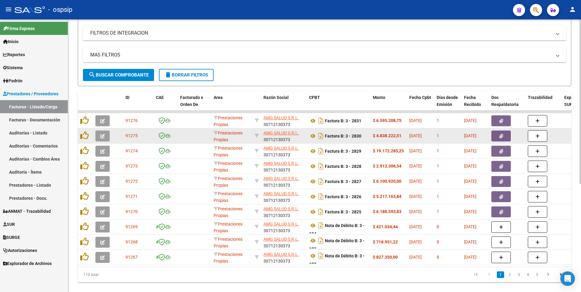
scroll to position [179, 0]
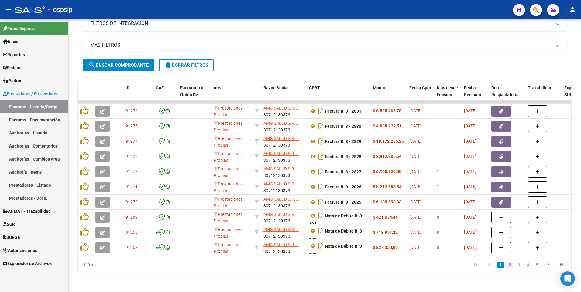
click at [507, 265] on link "2" at bounding box center [509, 265] width 7 height 7
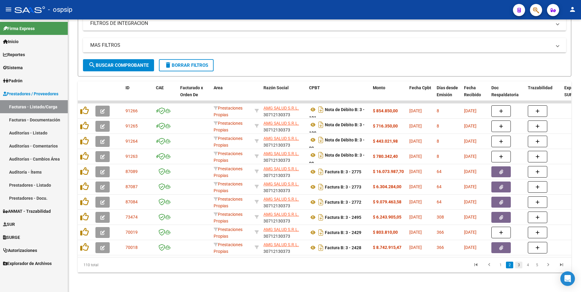
click at [520, 267] on link "3" at bounding box center [518, 265] width 7 height 7
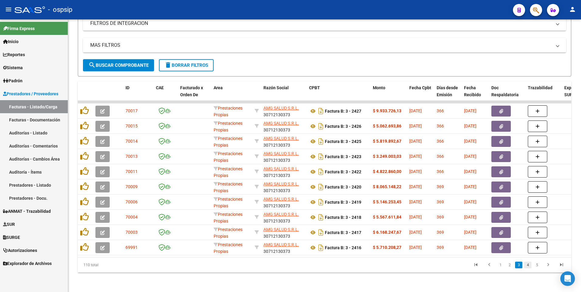
click at [526, 267] on link "4" at bounding box center [527, 265] width 7 height 7
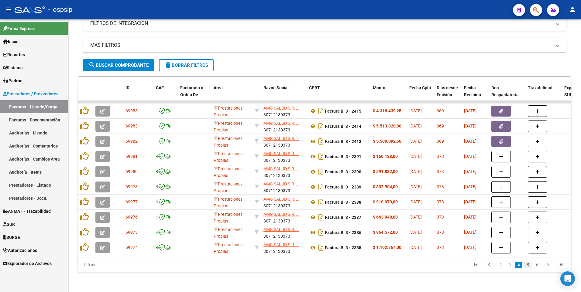
click at [529, 265] on link "5" at bounding box center [527, 265] width 7 height 7
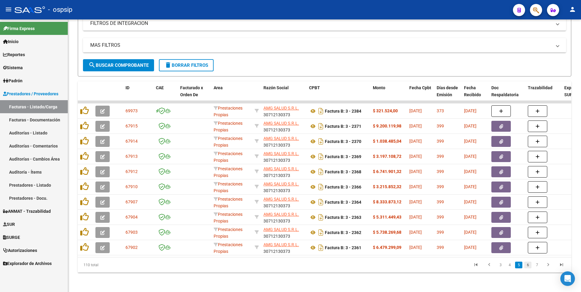
click at [528, 265] on link "6" at bounding box center [527, 265] width 7 height 7
click at [528, 265] on link "7" at bounding box center [527, 265] width 7 height 7
click at [528, 265] on link "8" at bounding box center [527, 265] width 7 height 7
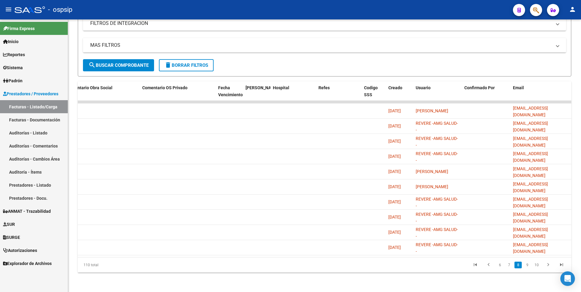
scroll to position [0, 0]
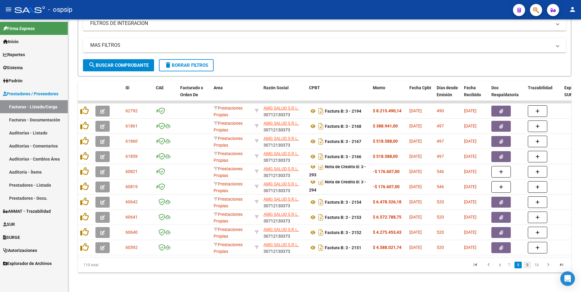
click at [527, 267] on link "9" at bounding box center [526, 265] width 7 height 7
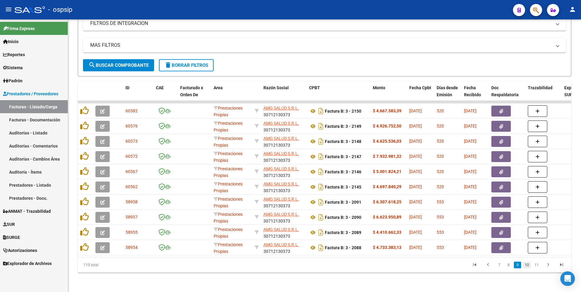
click at [529, 263] on link "10" at bounding box center [527, 265] width 8 height 7
click at [472, 269] on icon "go to first page" at bounding box center [474, 265] width 8 height 7
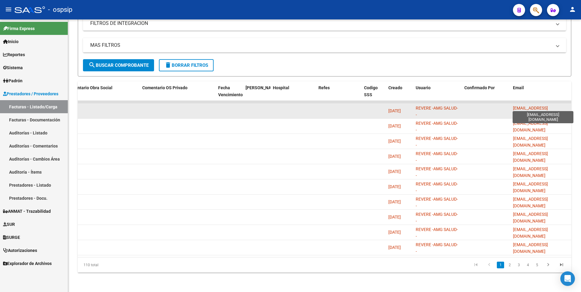
scroll to position [0, 3]
drag, startPoint x: 512, startPoint y: 106, endPoint x: 570, endPoint y: 106, distance: 58.0
click at [570, 106] on datatable-body-cell "[EMAIL_ADDRESS][DOMAIN_NAME]" at bounding box center [540, 111] width 61 height 15
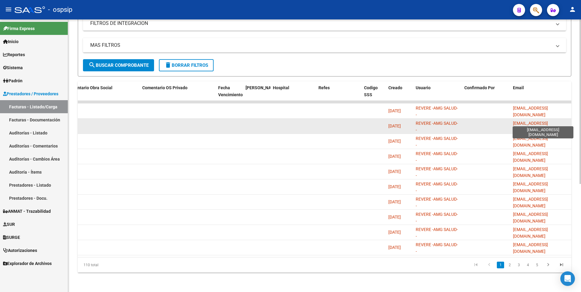
drag, startPoint x: 509, startPoint y: 121, endPoint x: 567, endPoint y: 123, distance: 58.1
drag, startPoint x: 513, startPoint y: 120, endPoint x: 570, endPoint y: 124, distance: 57.2
click at [570, 124] on datatable-body-cell "[EMAIL_ADDRESS][DOMAIN_NAME]" at bounding box center [540, 126] width 61 height 15
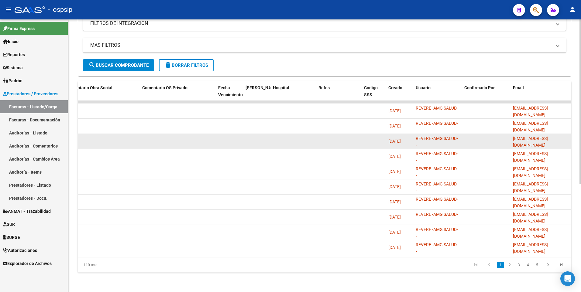
copy span "[EMAIL_ADDRESS][DOMAIN_NAME]"
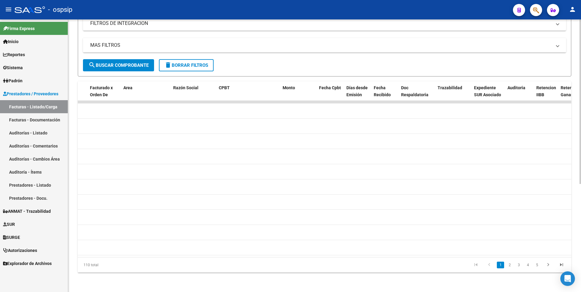
scroll to position [0, 0]
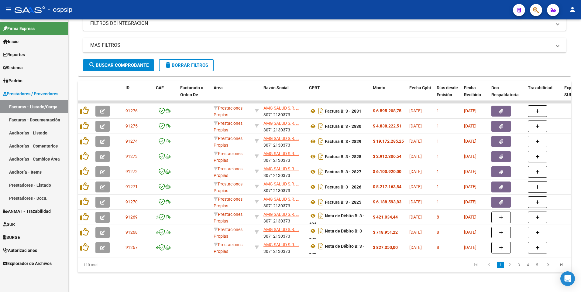
click at [240, 13] on div "- ospsip" at bounding box center [261, 9] width 493 height 13
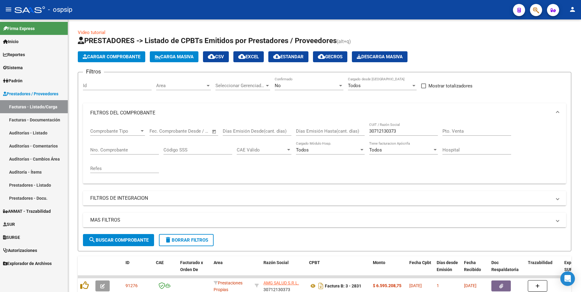
click at [180, 10] on div "- ospsip" at bounding box center [261, 9] width 493 height 13
click at [403, 131] on input "30712130373" at bounding box center [403, 130] width 69 height 5
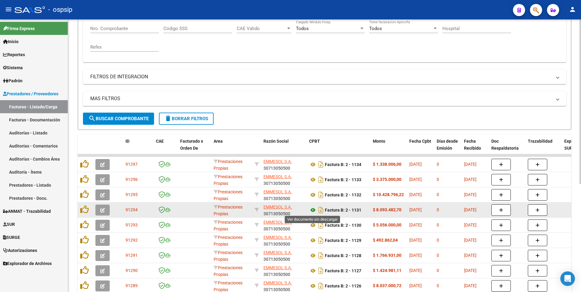
scroll to position [179, 0]
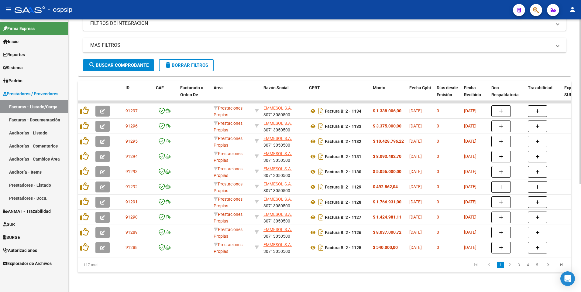
type input "30713050500"
click at [196, 7] on div "- ospsip" at bounding box center [261, 9] width 493 height 13
click at [183, 63] on span "delete Borrar Filtros" at bounding box center [186, 65] width 44 height 5
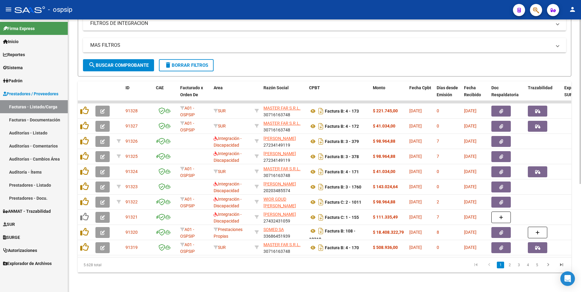
click at [126, 119] on datatable-body-cell "91327" at bounding box center [138, 126] width 30 height 15
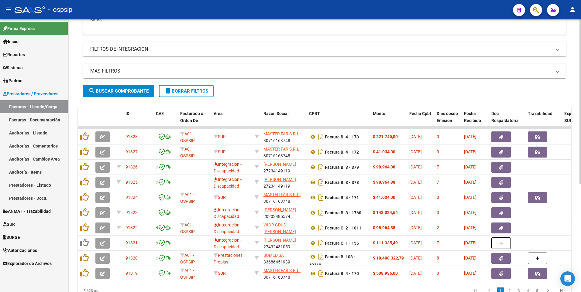
scroll to position [88, 0]
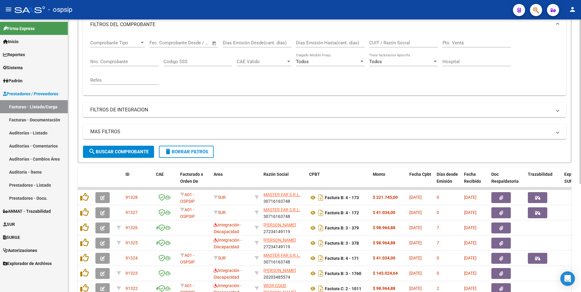
click at [121, 63] on input "Nro. Comprobante" at bounding box center [124, 61] width 69 height 5
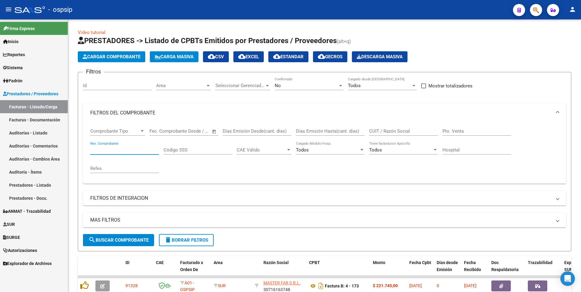
scroll to position [88, 0]
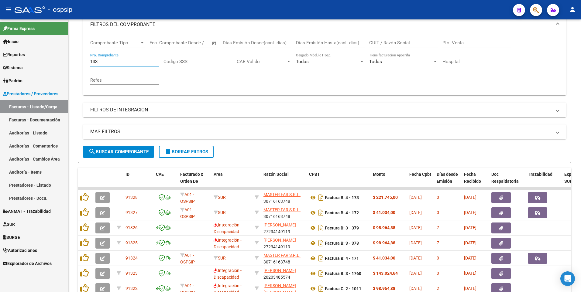
type input "1339"
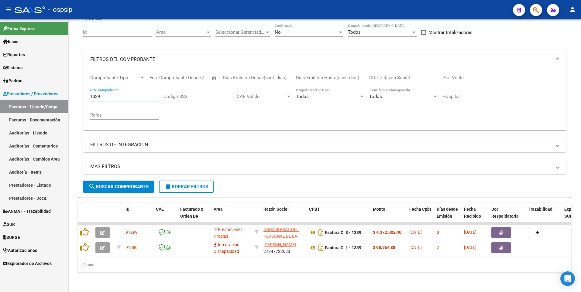
scroll to position [58, 0]
type input "1339"
click at [186, 184] on span "delete Borrar Filtros" at bounding box center [186, 186] width 44 height 5
